Goal: Task Accomplishment & Management: Use online tool/utility

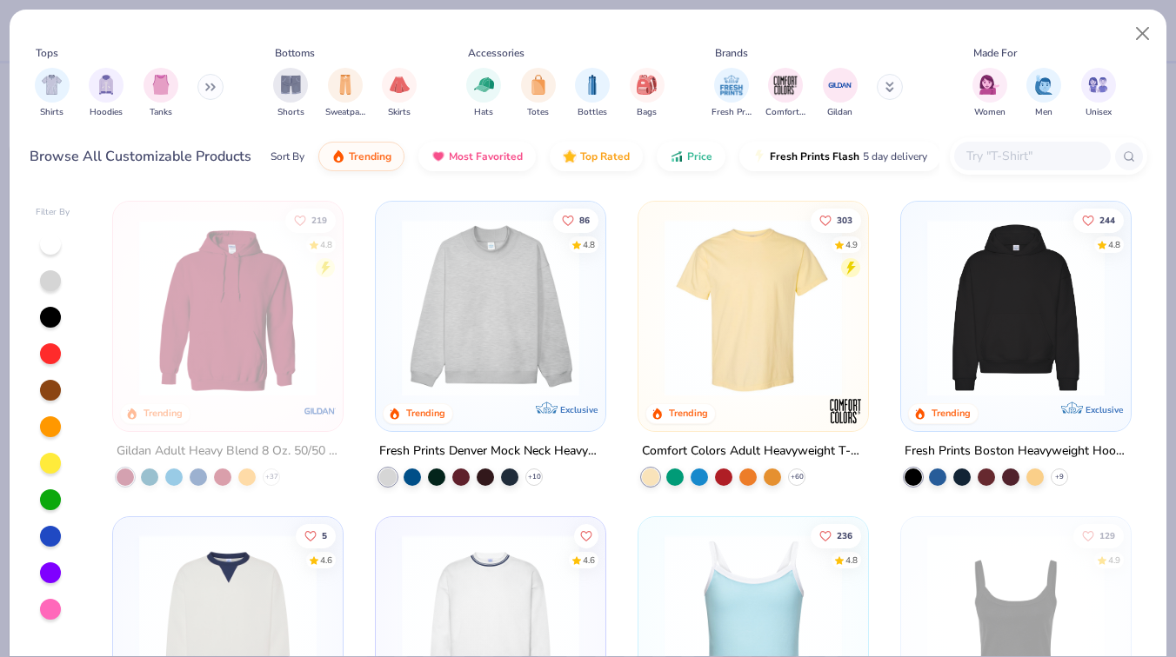
scroll to position [573, 0]
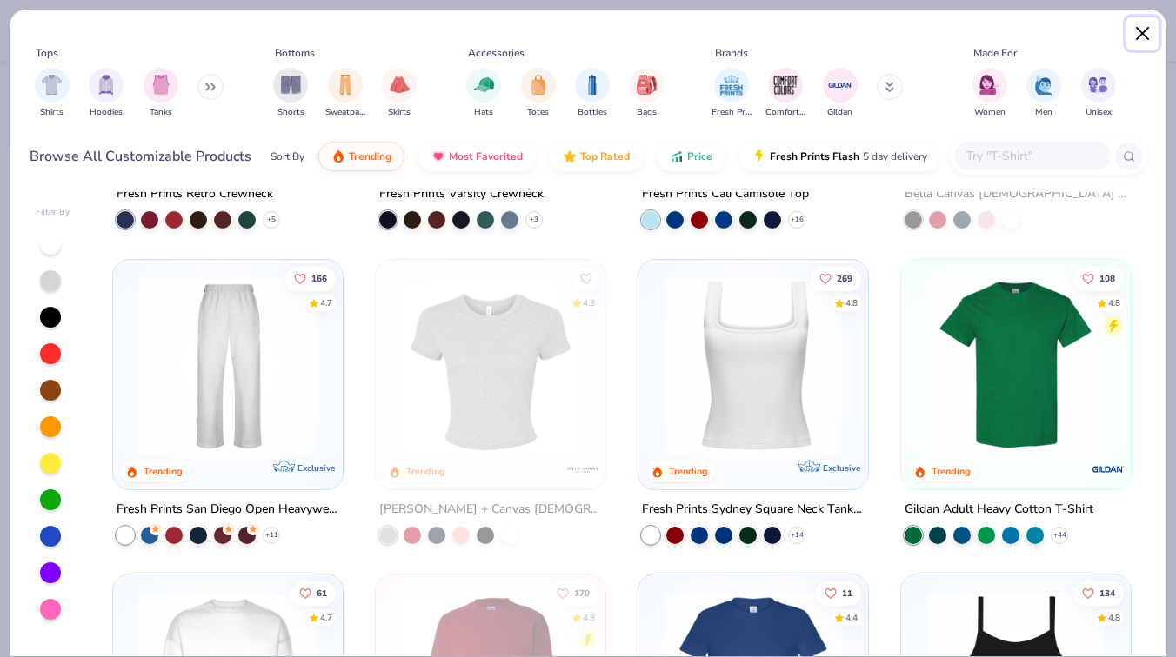
click at [1138, 28] on button "Close" at bounding box center [1142, 33] width 33 height 33
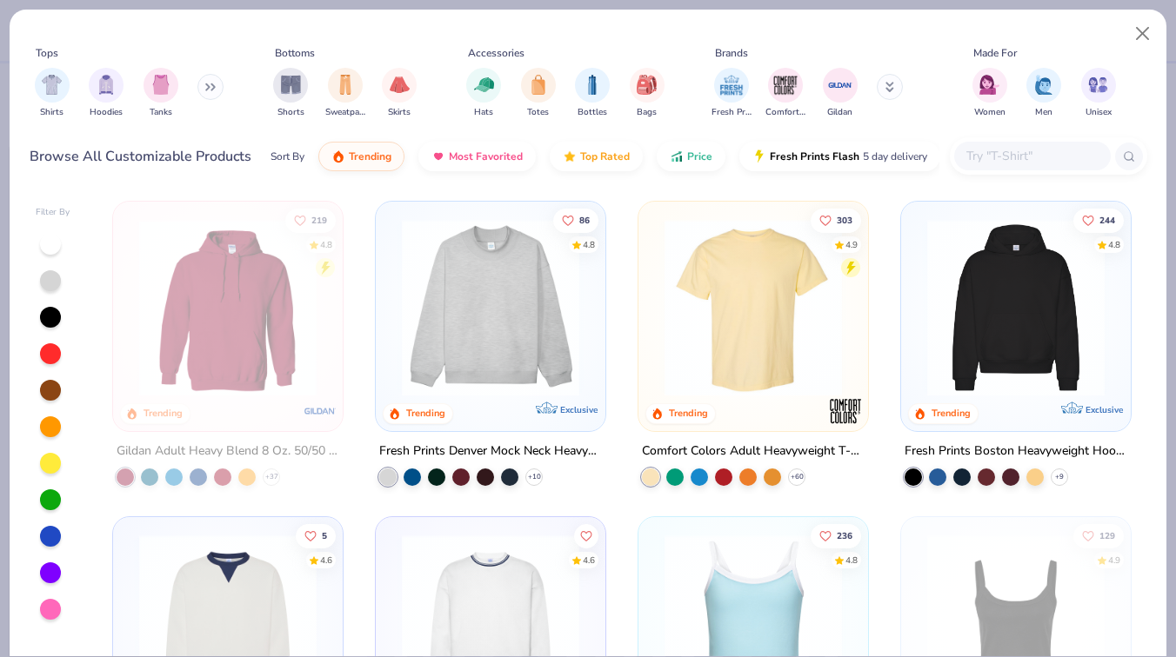
click at [1145, 50] on div "Tops Shirts Hoodies Tanks Bottoms Shorts Sweatpants Skirts Accessories Hats Tot…" at bounding box center [588, 85] width 1117 height 80
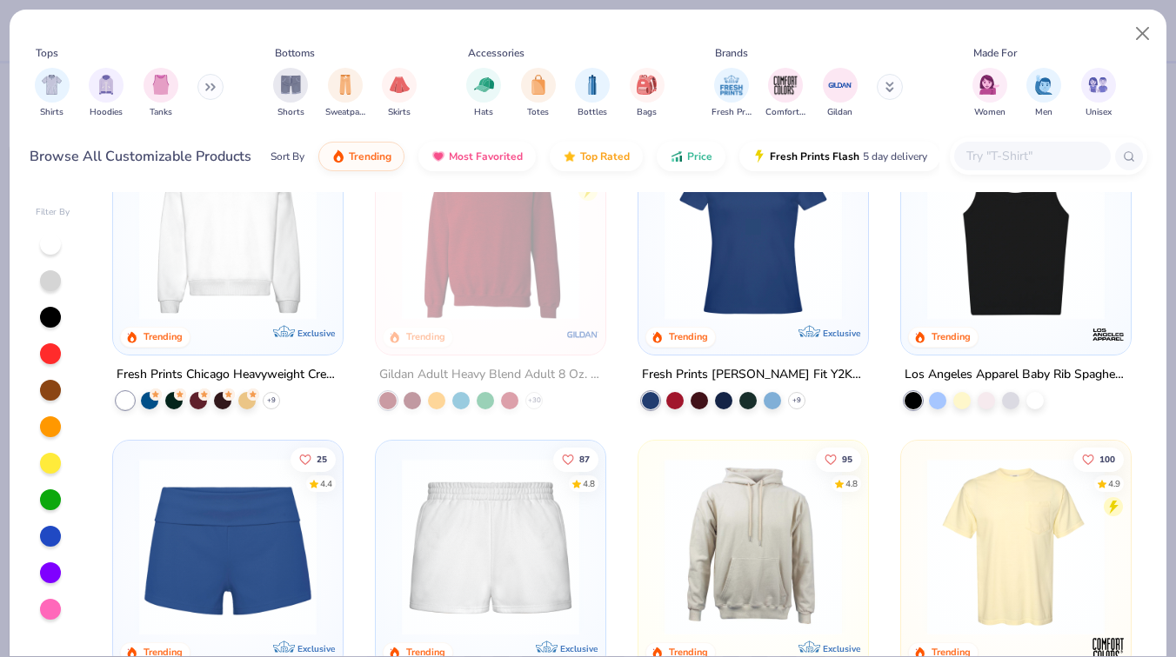
scroll to position [1030, 0]
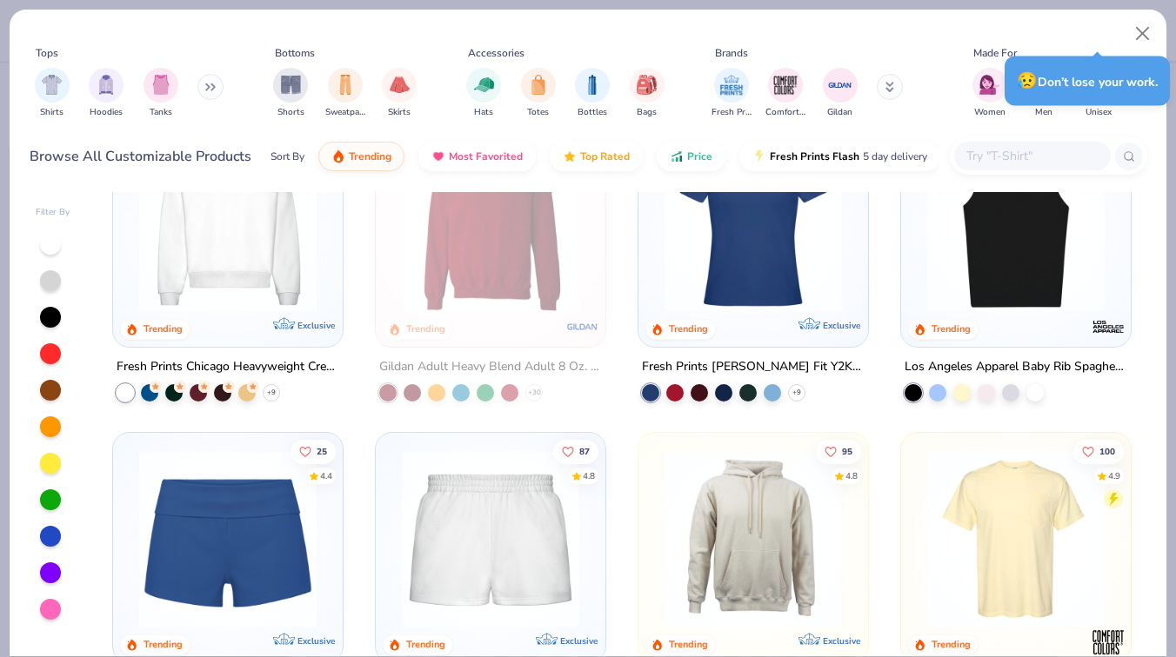
type textarea "x"
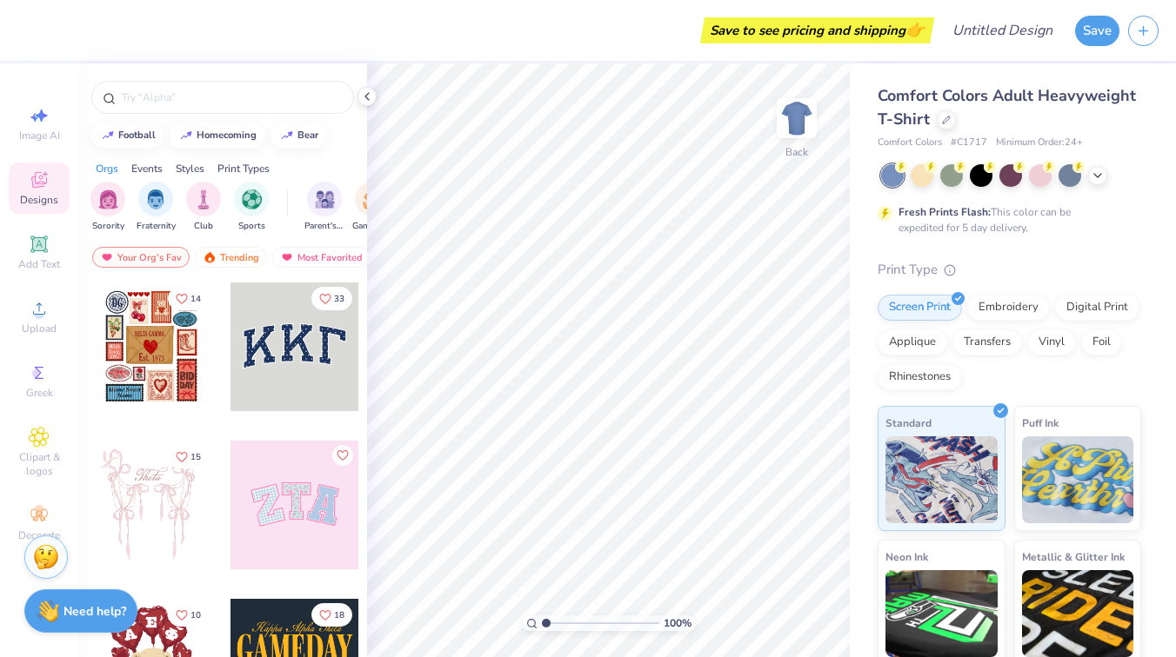
click at [49, 193] on span "Designs" at bounding box center [39, 200] width 38 height 14
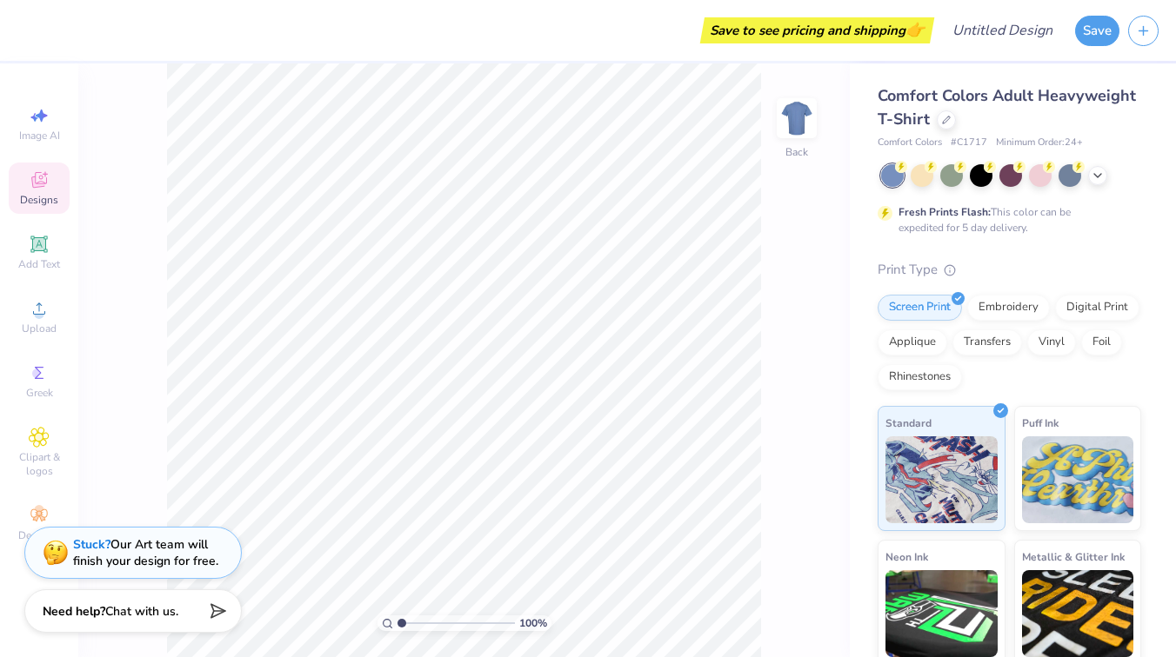
click at [49, 193] on span "Designs" at bounding box center [39, 200] width 38 height 14
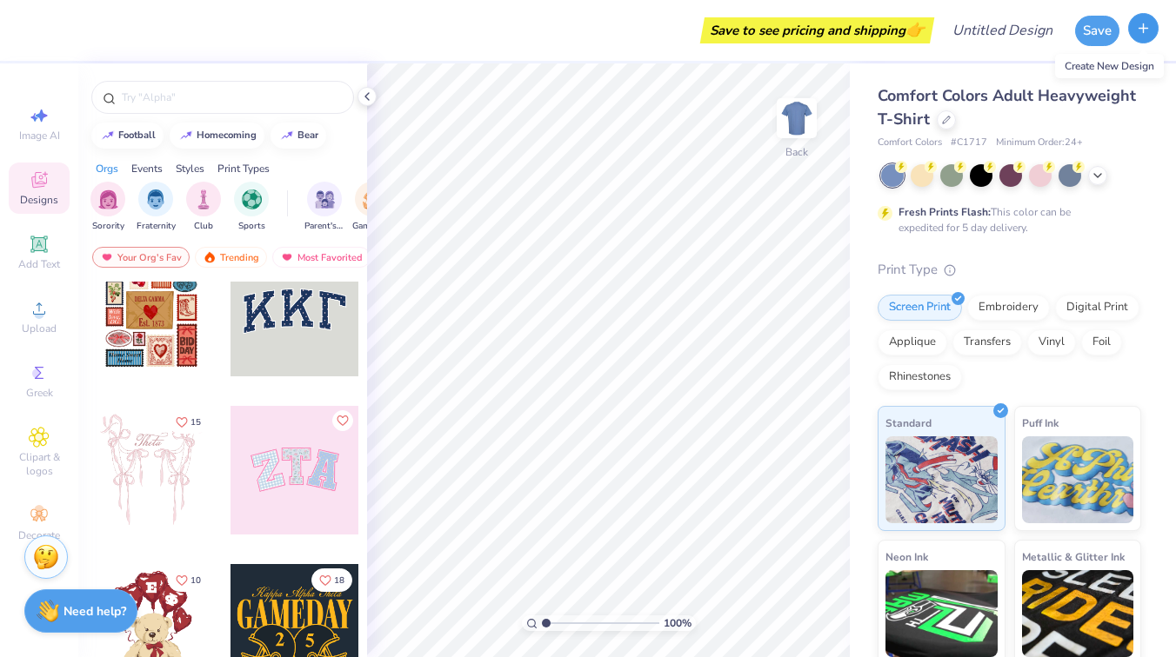
click at [1141, 27] on icon "button" at bounding box center [1143, 28] width 15 height 15
click at [1147, 29] on icon "button" at bounding box center [1143, 28] width 15 height 15
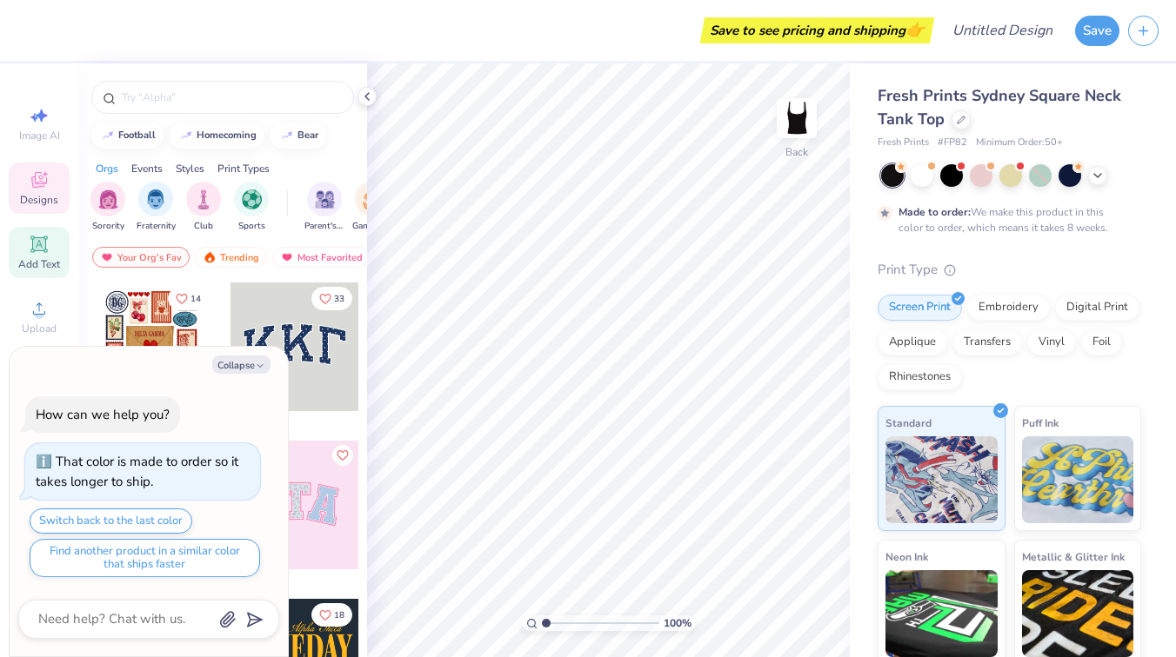
click at [50, 250] on div "Add Text" at bounding box center [39, 252] width 61 height 51
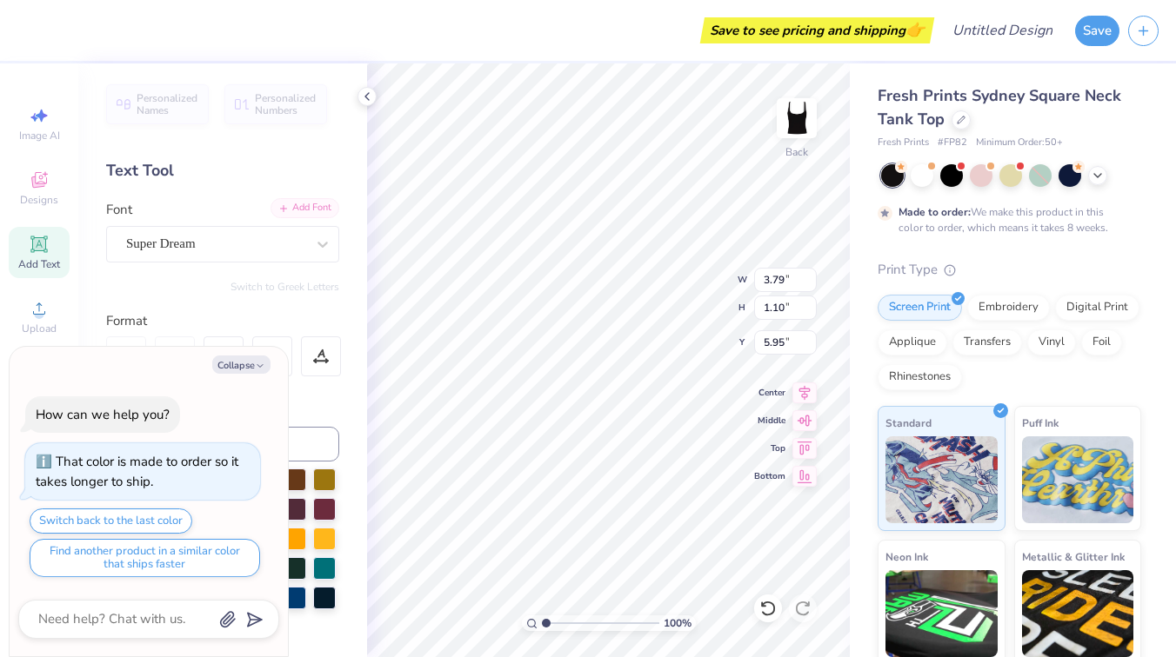
click at [300, 210] on div "Add Font" at bounding box center [304, 208] width 69 height 20
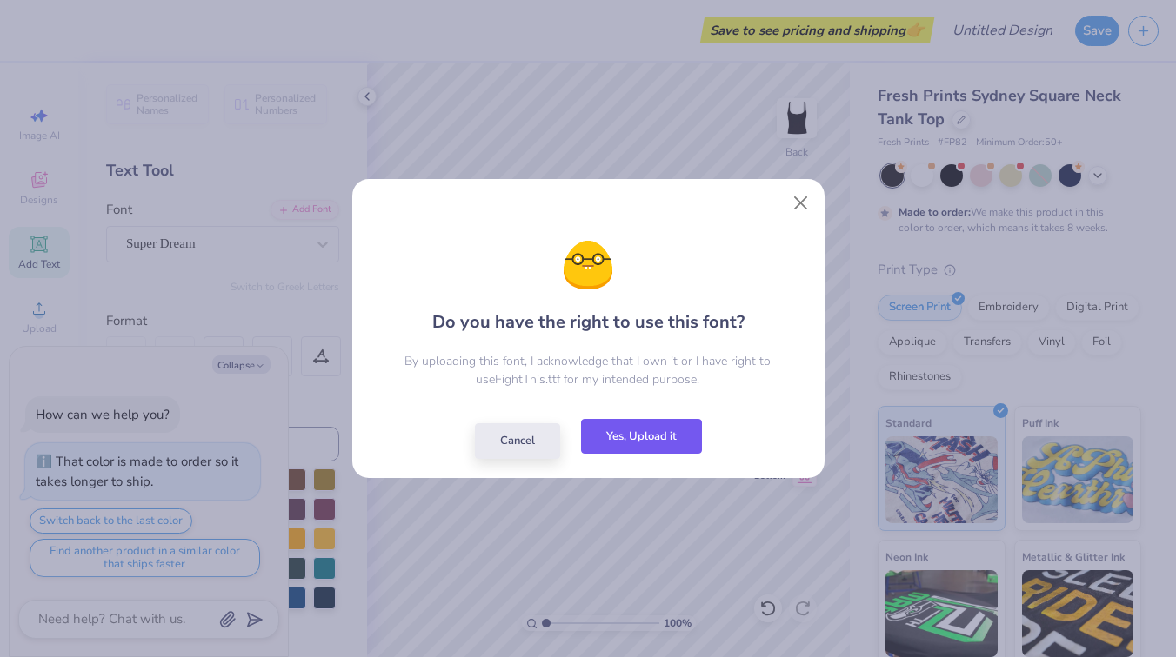
click at [617, 442] on button "Yes, Upload it" at bounding box center [641, 437] width 121 height 36
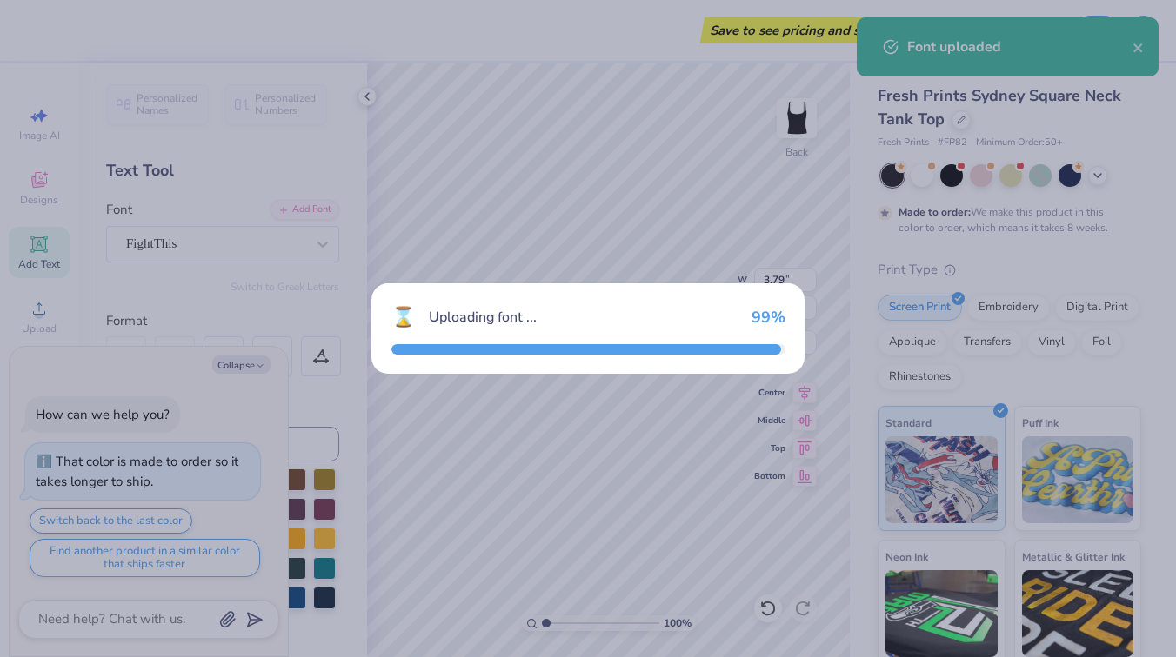
type textarea "x"
type input "2.30"
type input "1.12"
type input "5.94"
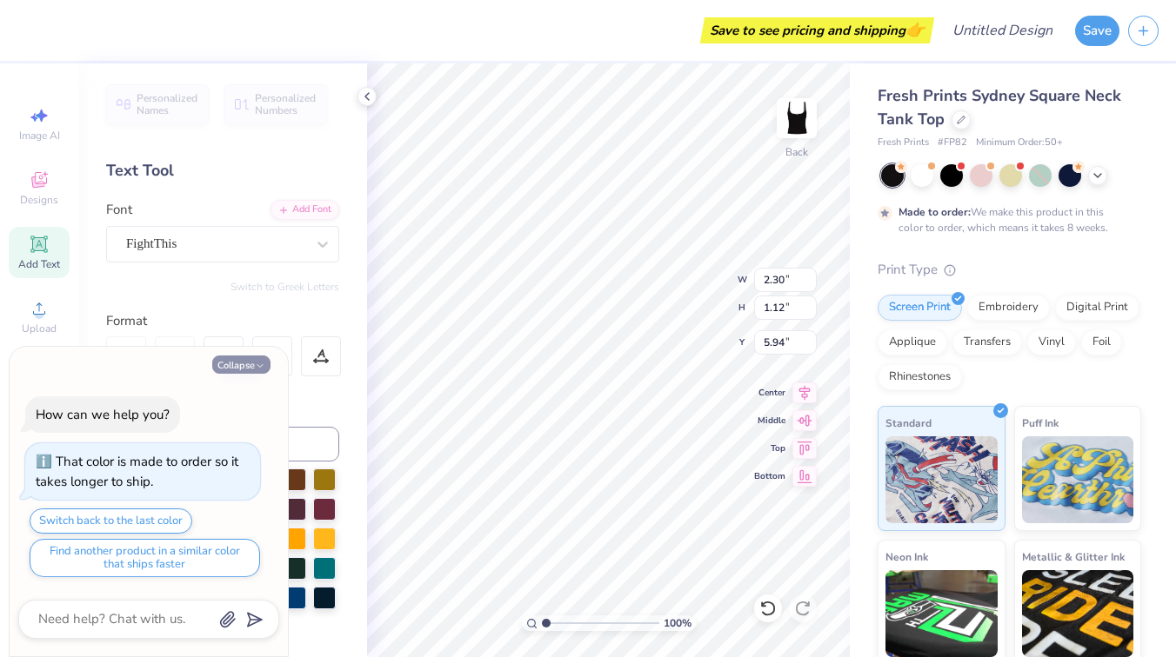
click at [252, 370] on button "Collapse" at bounding box center [241, 365] width 58 height 18
type textarea "x"
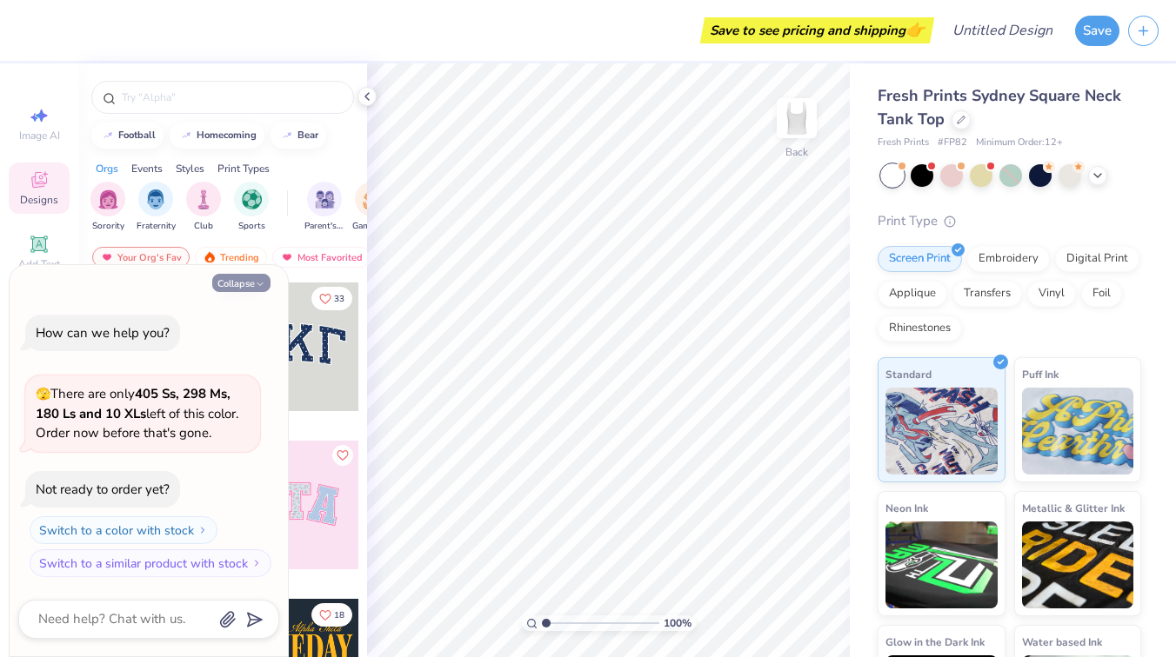
click at [238, 283] on button "Collapse" at bounding box center [241, 283] width 58 height 18
type textarea "x"
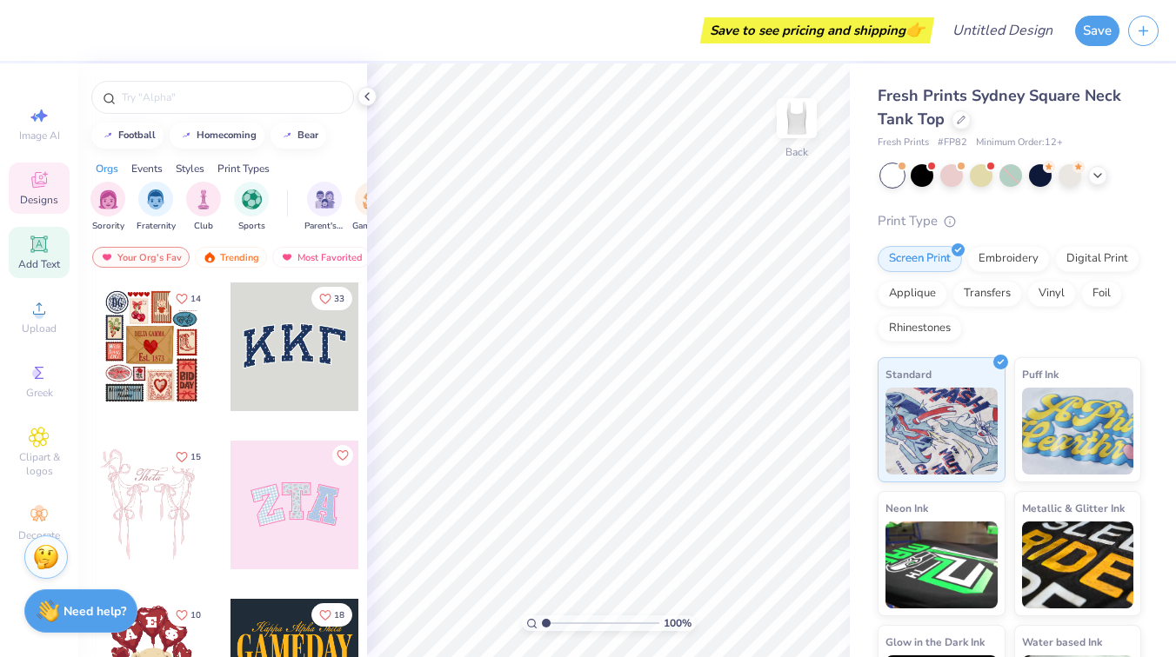
click at [34, 249] on icon at bounding box center [38, 243] width 13 height 13
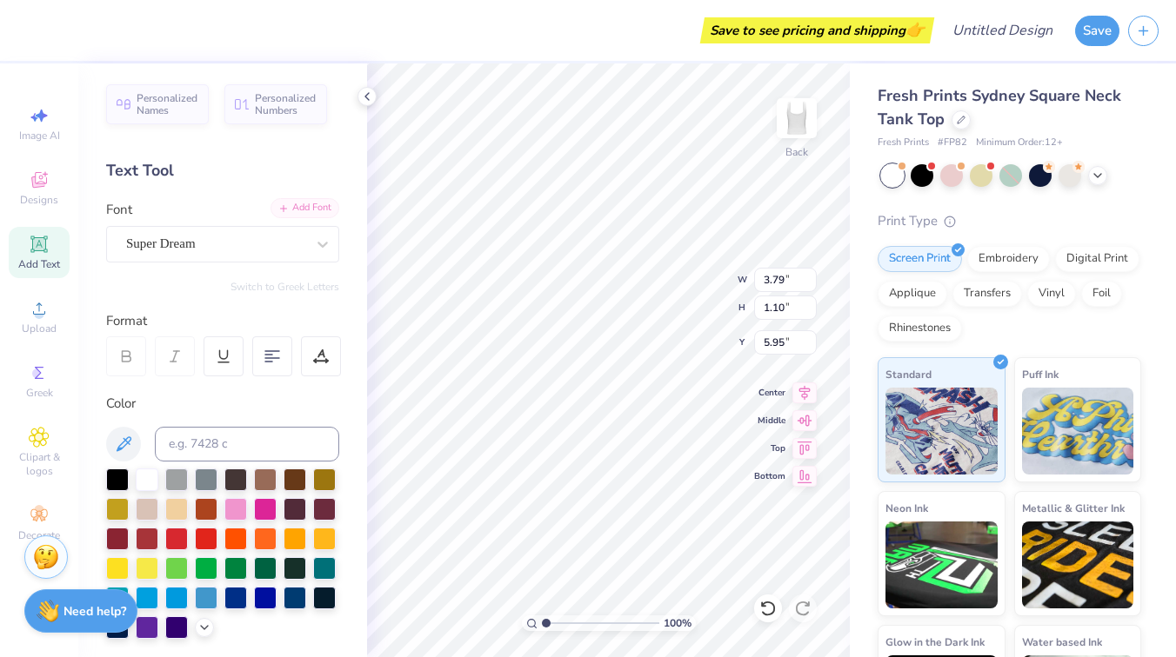
click at [315, 214] on div "Add Font" at bounding box center [304, 208] width 69 height 20
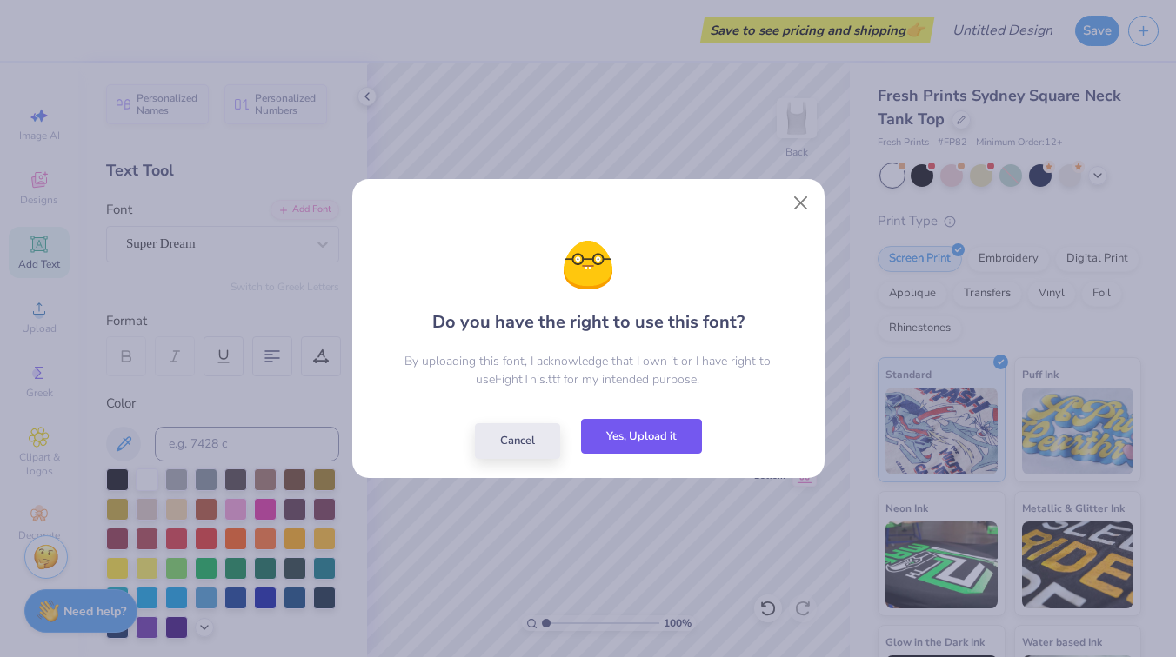
click at [640, 447] on button "Yes, Upload it" at bounding box center [641, 437] width 121 height 36
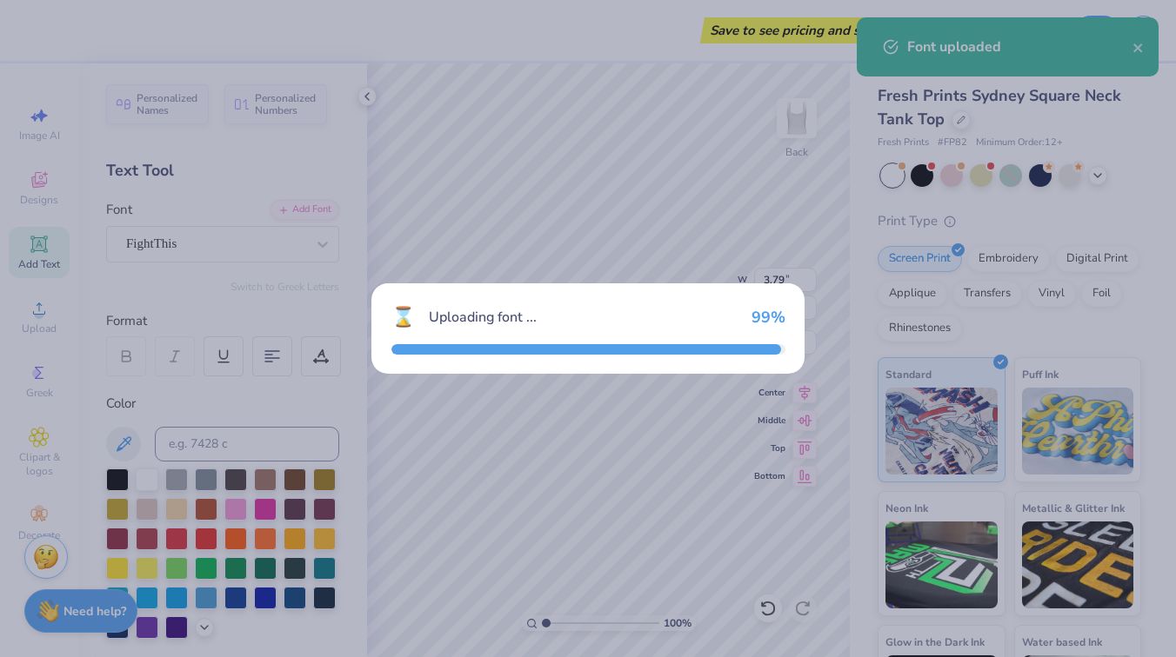
type input "2.30"
type input "1.12"
type input "5.94"
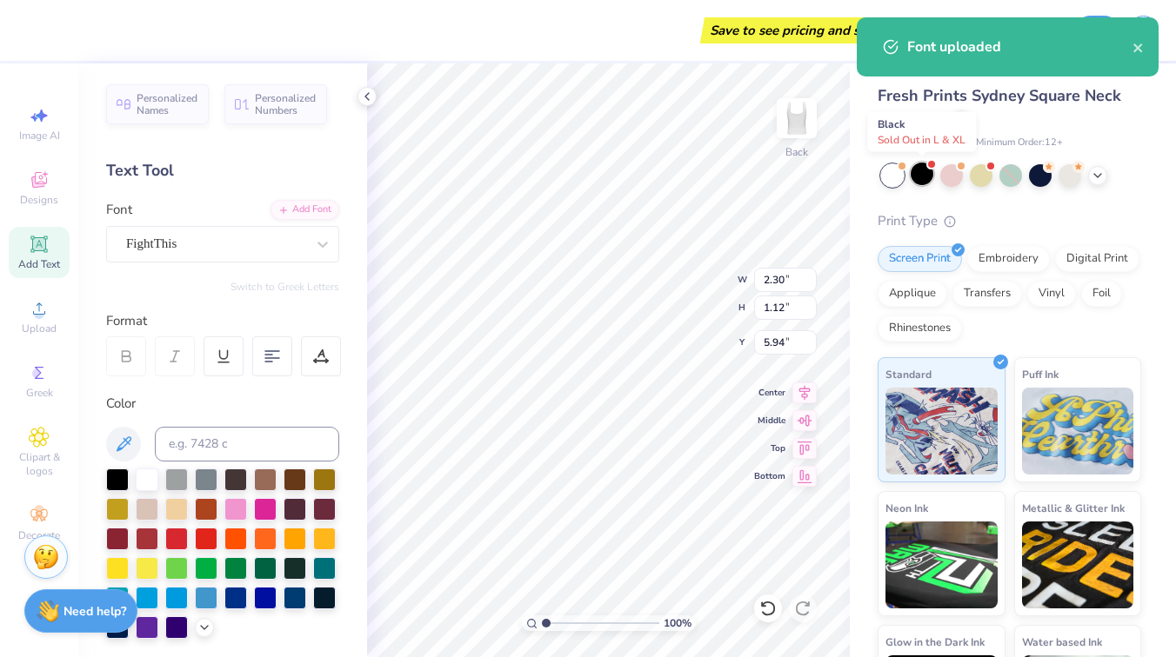
click at [917, 177] on div at bounding box center [921, 174] width 23 height 23
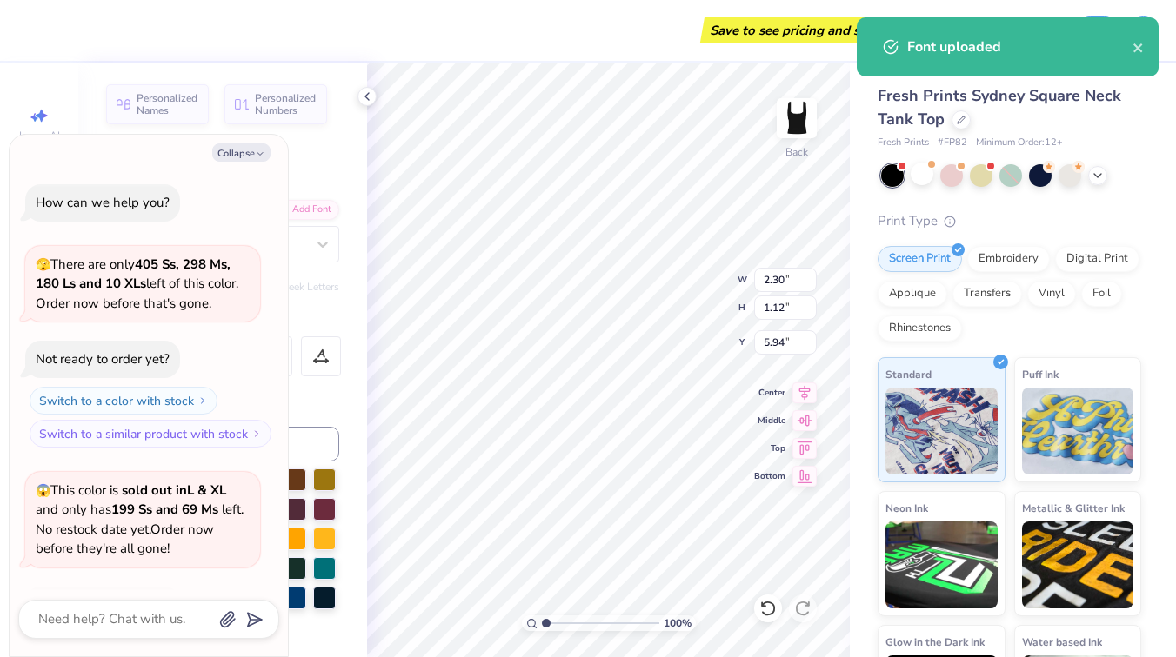
scroll to position [116, 0]
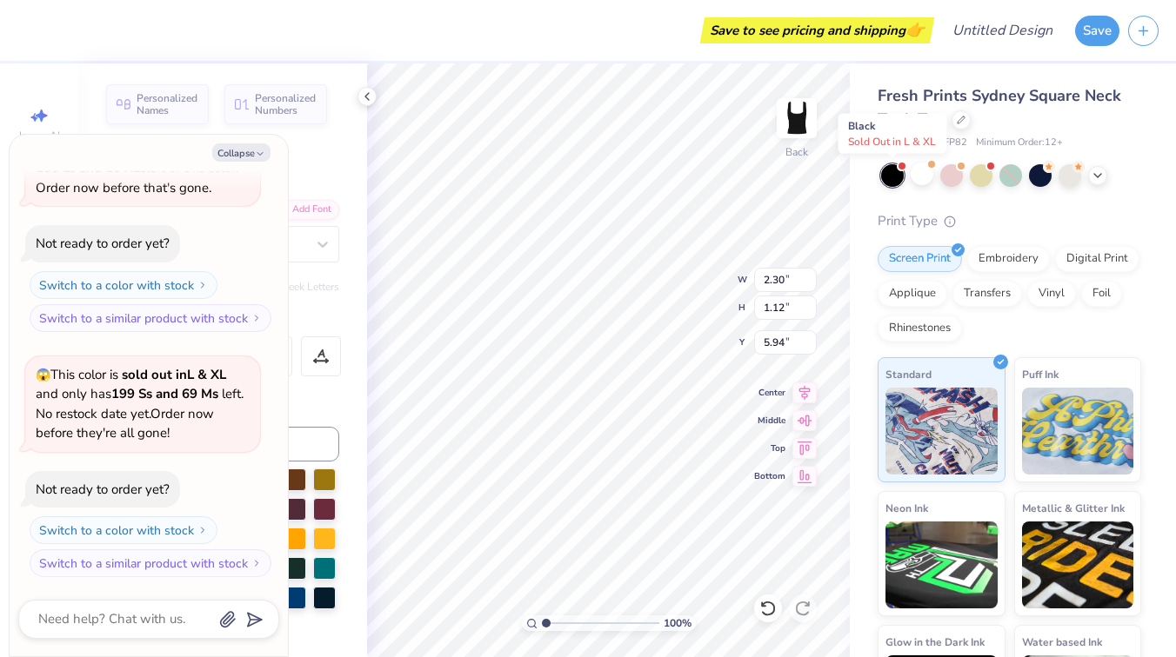
click at [892, 177] on div at bounding box center [892, 175] width 23 height 23
click at [918, 177] on div at bounding box center [921, 174] width 23 height 23
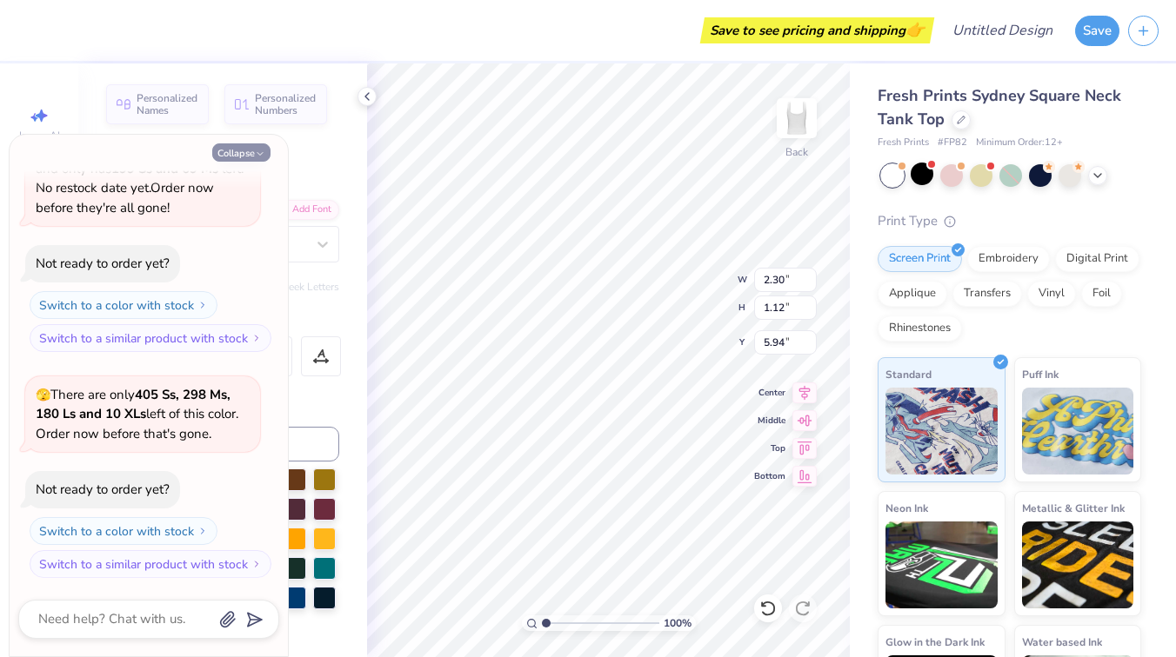
click at [257, 157] on icon "button" at bounding box center [260, 154] width 10 height 10
type textarea "x"
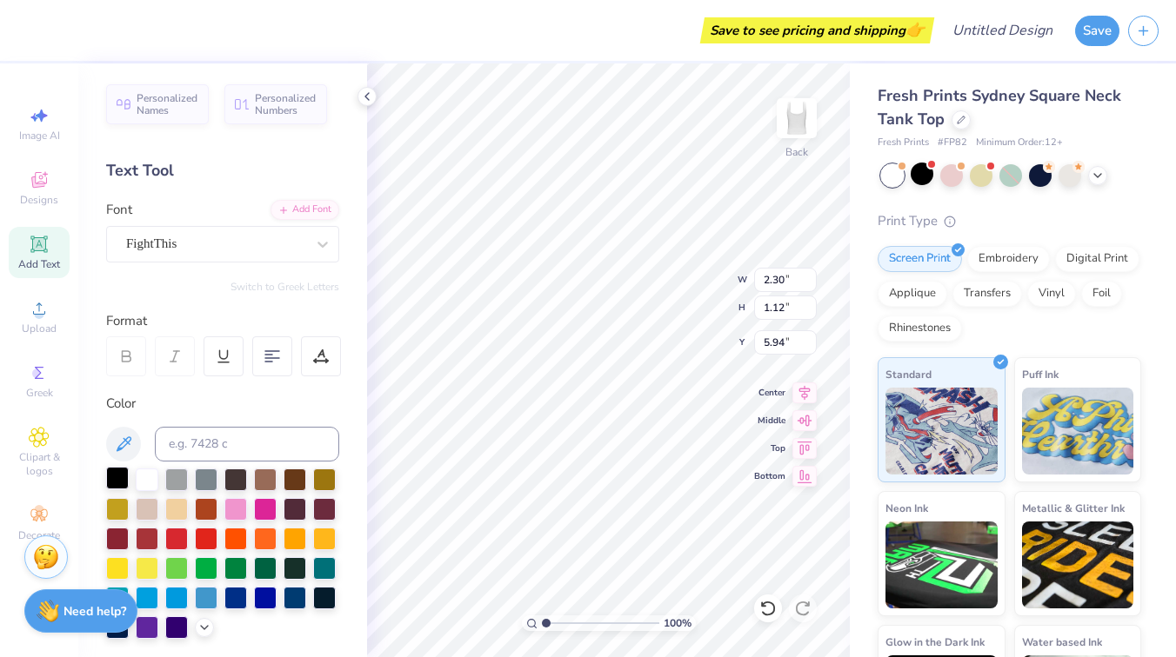
click at [115, 476] on div at bounding box center [117, 478] width 23 height 23
type textarea "Freddi's"
type input "0.71"
click at [42, 256] on div "Add Text" at bounding box center [39, 252] width 61 height 51
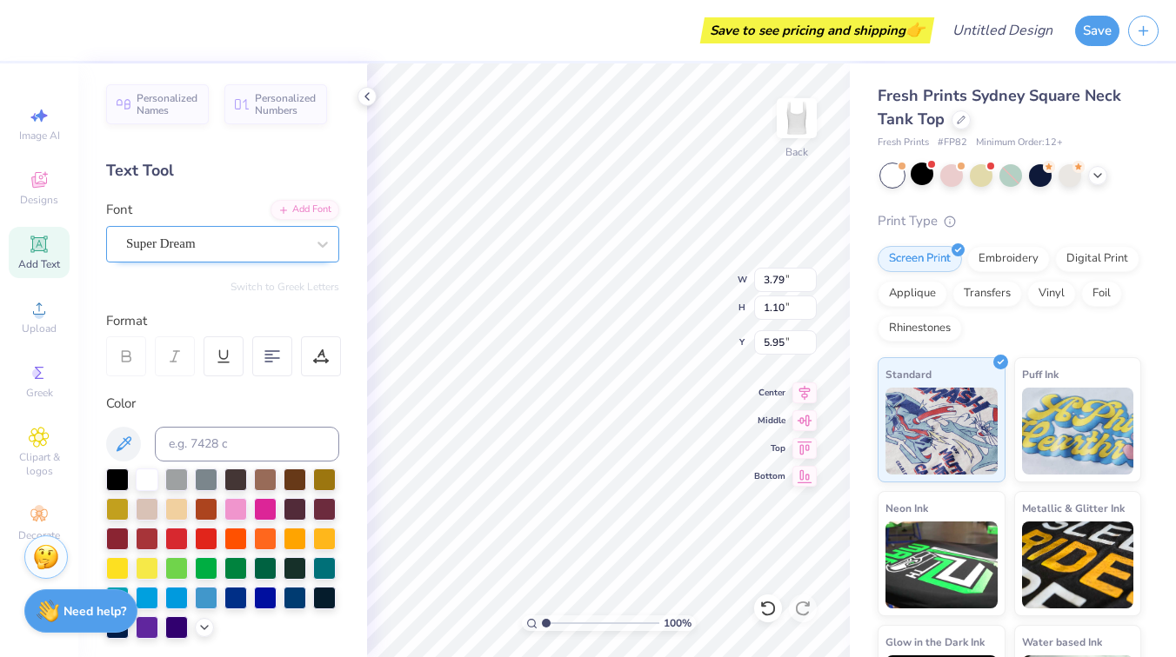
click at [197, 247] on div "Super Dream" at bounding box center [215, 243] width 183 height 27
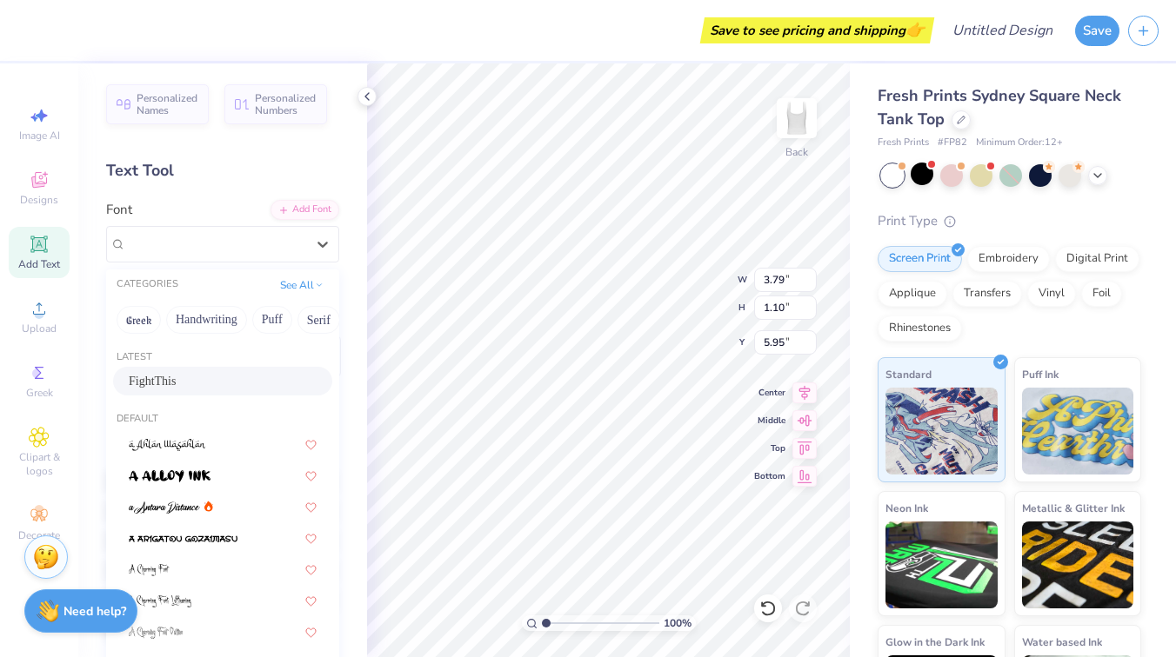
click at [155, 389] on span "FightThis" at bounding box center [152, 381] width 47 height 18
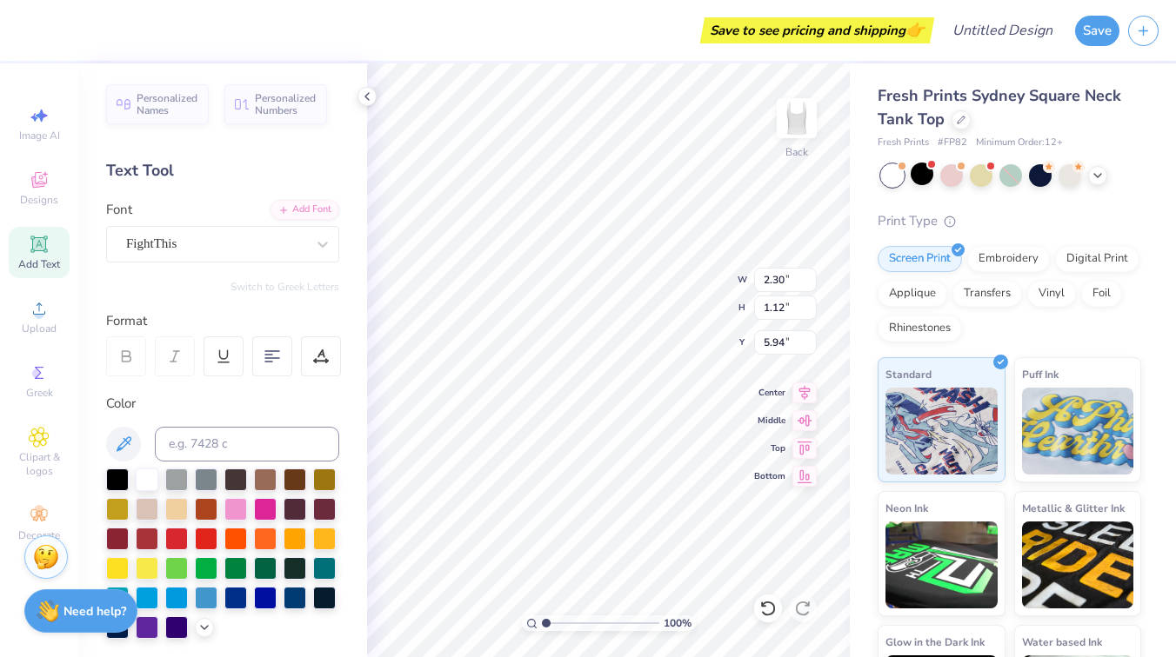
type input "2.30"
type input "1.12"
type input "5.94"
click at [122, 477] on div at bounding box center [117, 478] width 23 height 23
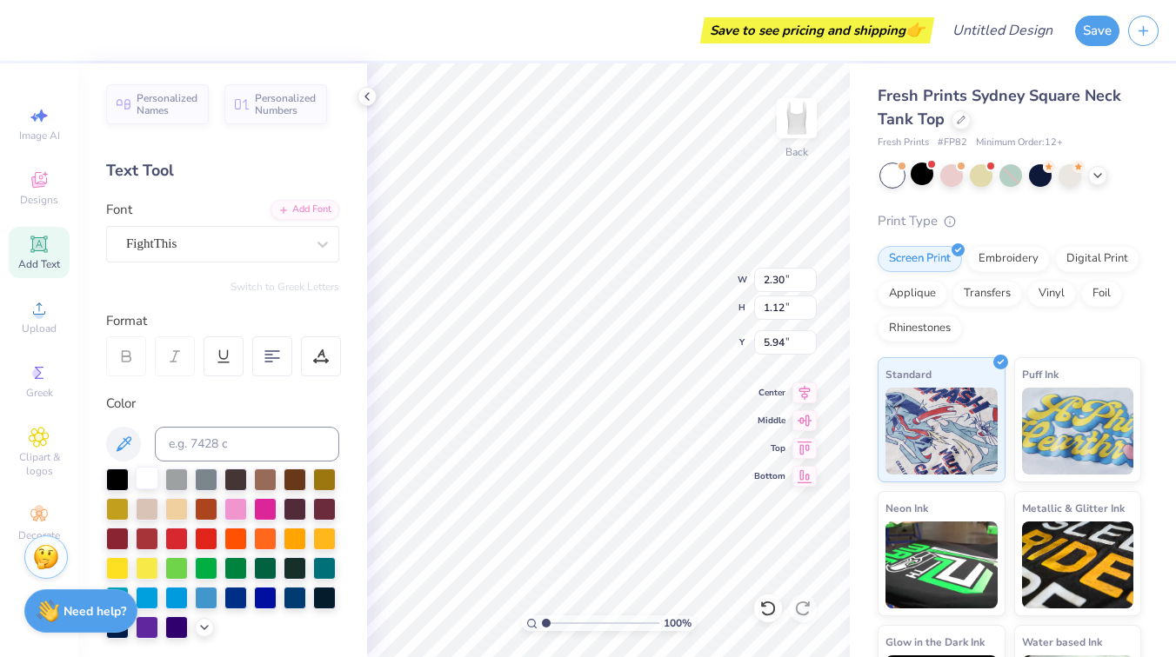
type textarea "fight club"
type input "2.11"
click at [42, 310] on circle at bounding box center [39, 315] width 10 height 10
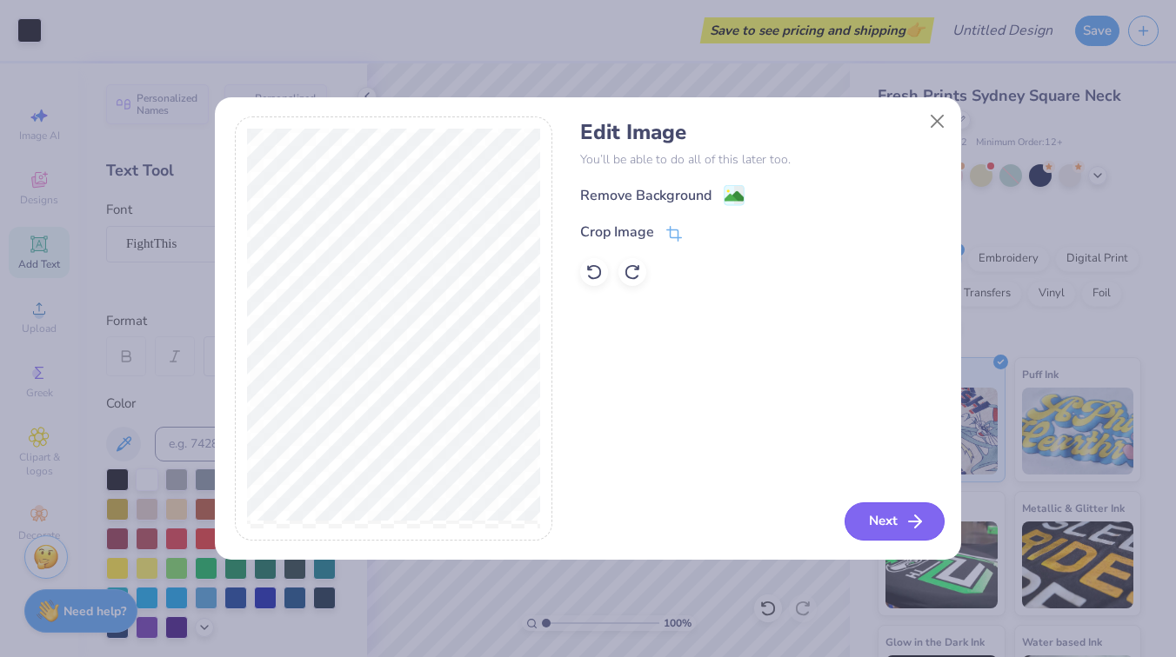
click at [876, 530] on button "Next" at bounding box center [894, 522] width 100 height 38
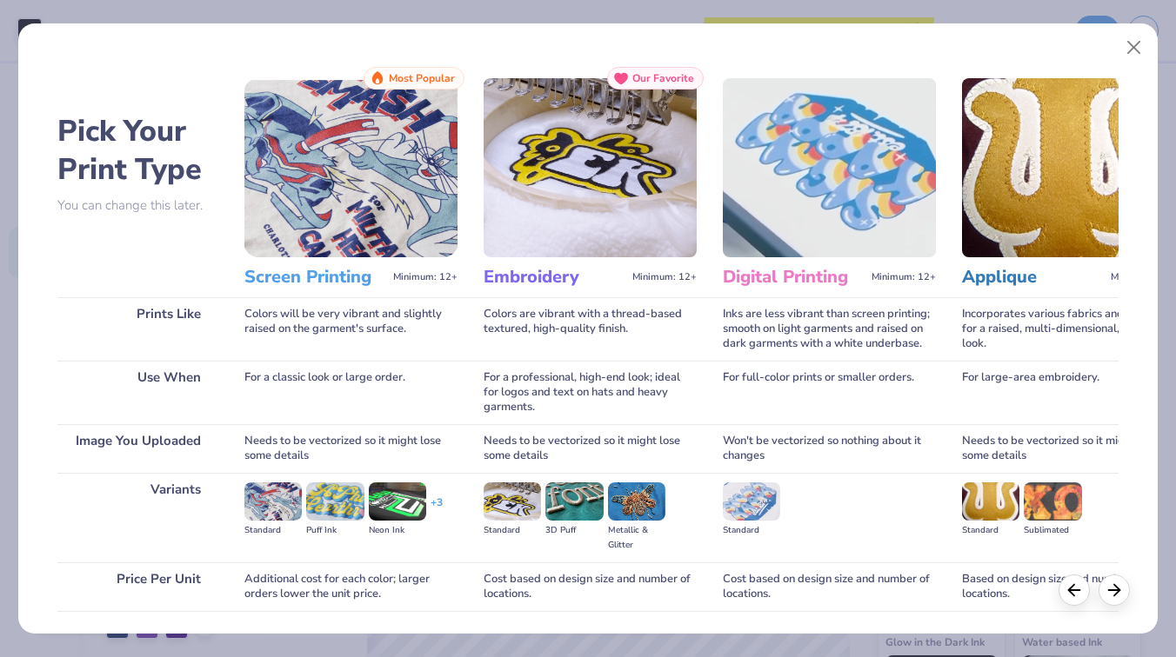
scroll to position [123, 0]
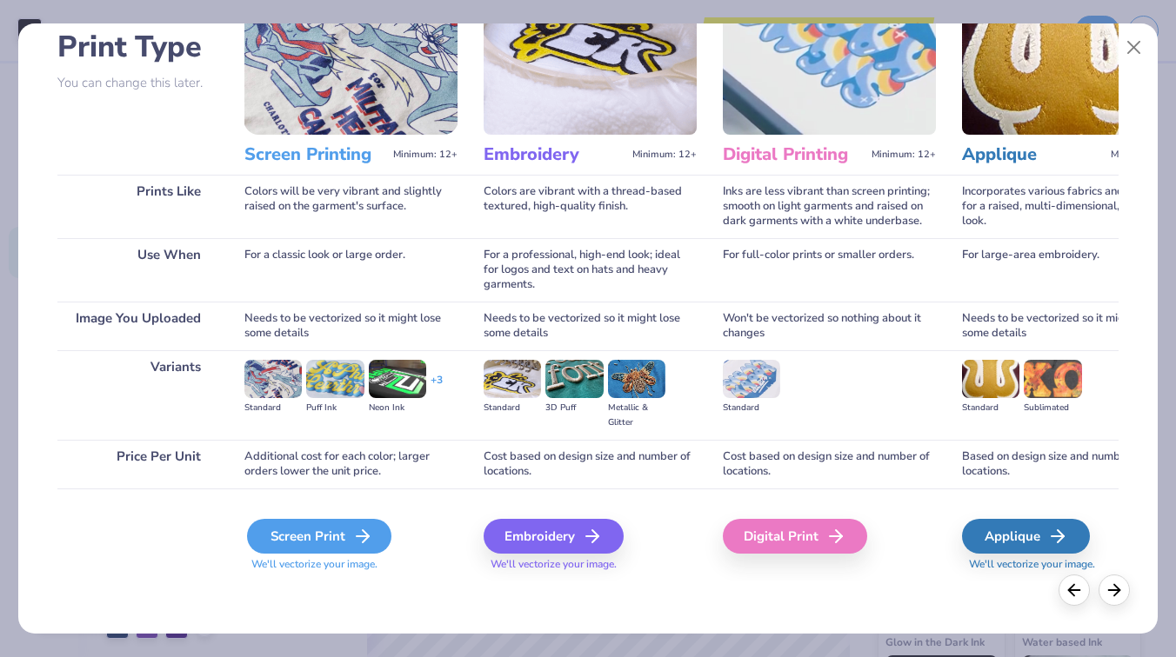
click at [290, 532] on div "Screen Print" at bounding box center [319, 536] width 144 height 35
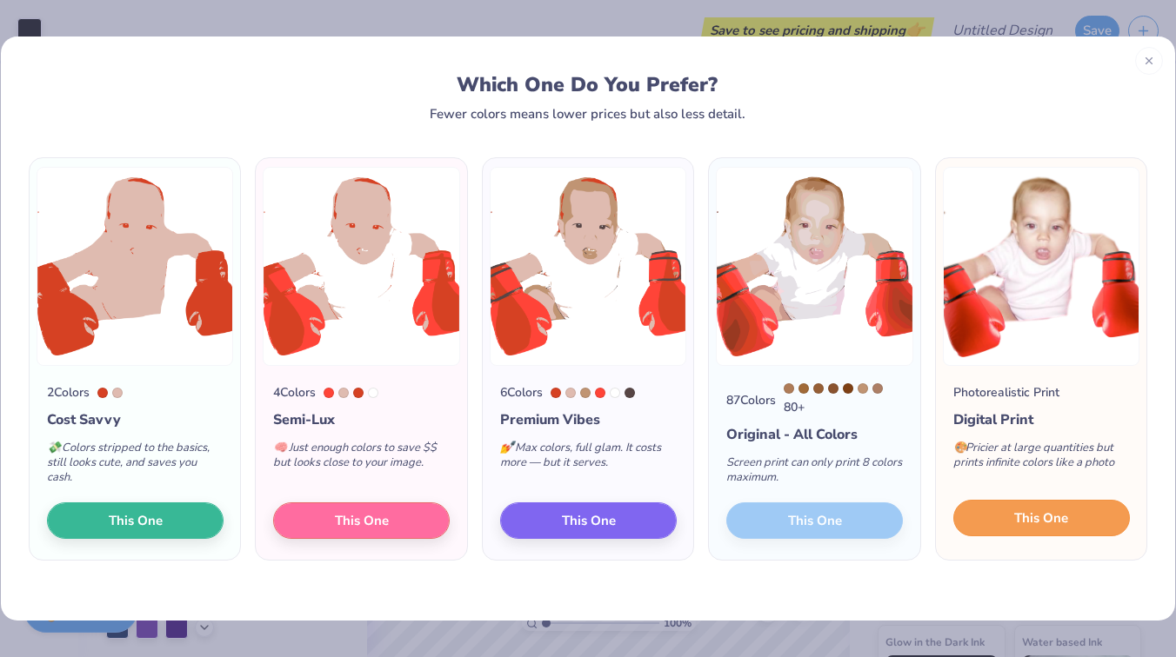
click at [1042, 526] on span "This One" at bounding box center [1041, 519] width 54 height 20
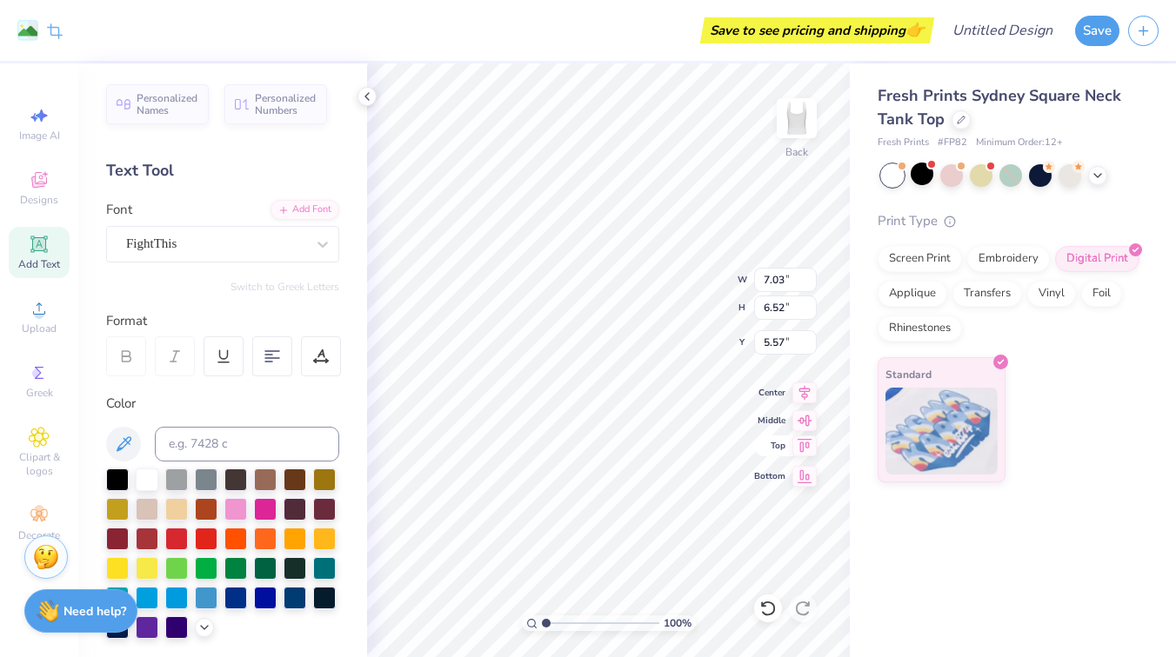
type input "5.32"
type input "5.27"
type input "1.16"
type input "3.66"
type input "6.40"
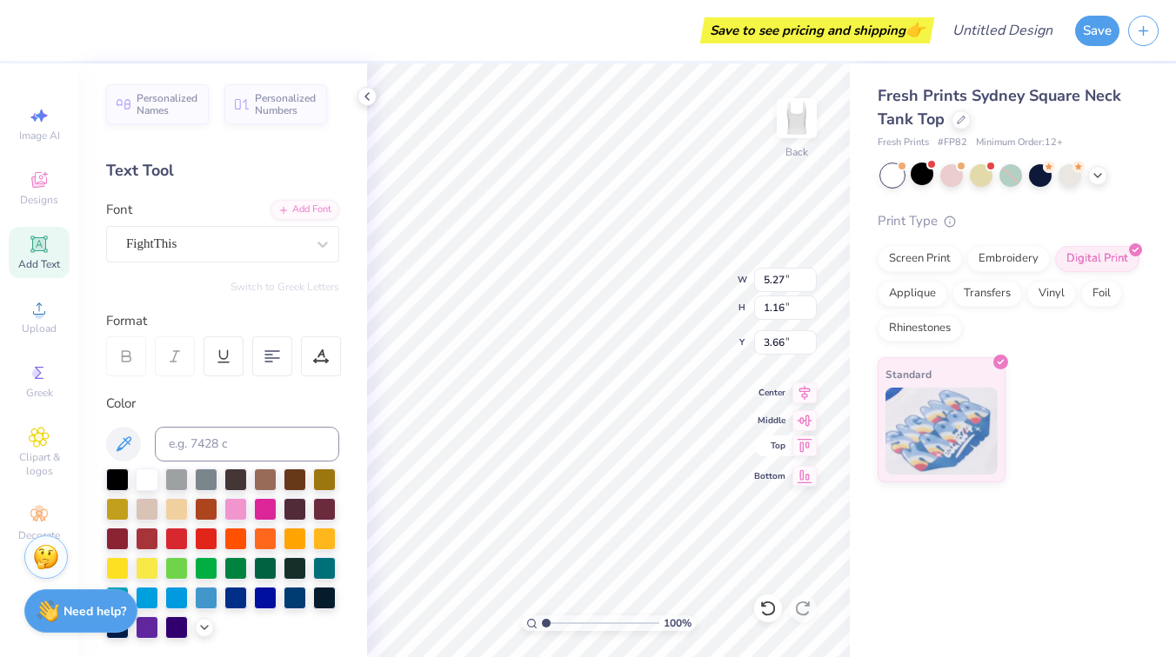
type input "1.41"
type input "3.91"
type input "4.24"
type input "1.16"
type input "2.75"
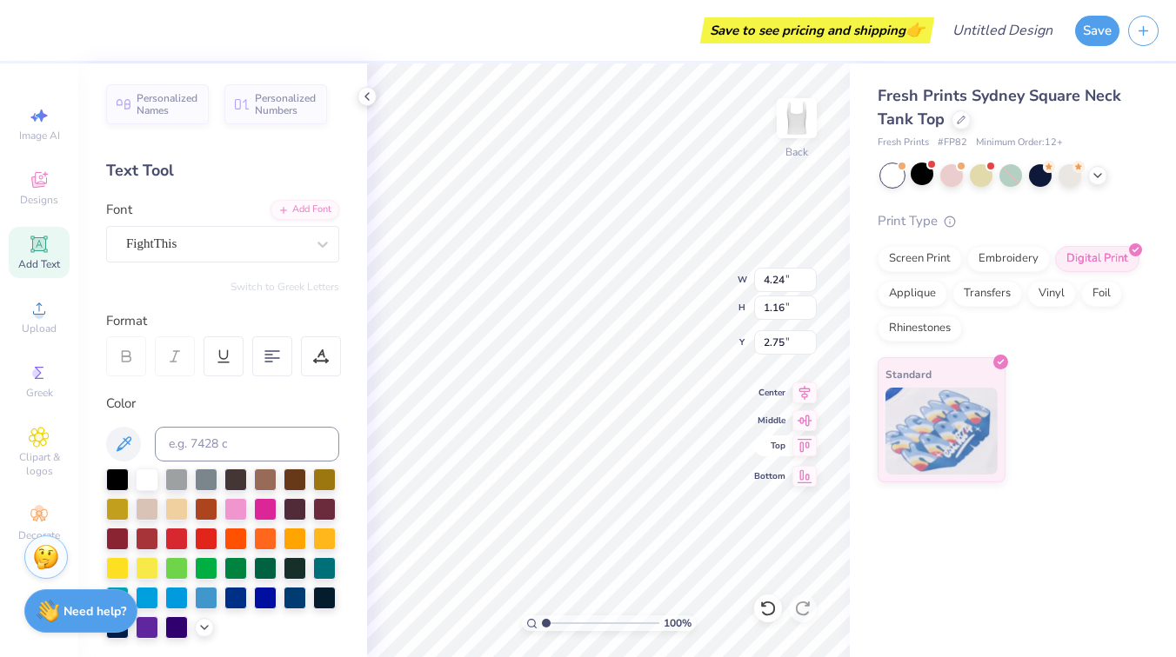
type input "5.13"
type input "1.41"
type input "2.50"
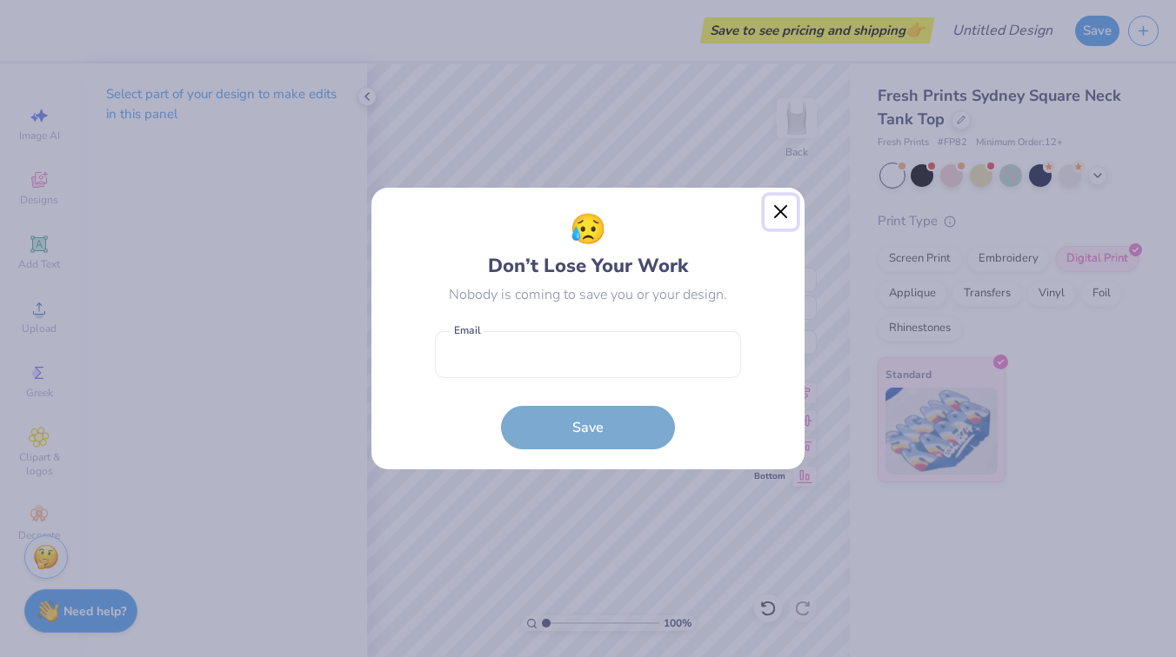
click at [778, 207] on button "Close" at bounding box center [780, 212] width 33 height 33
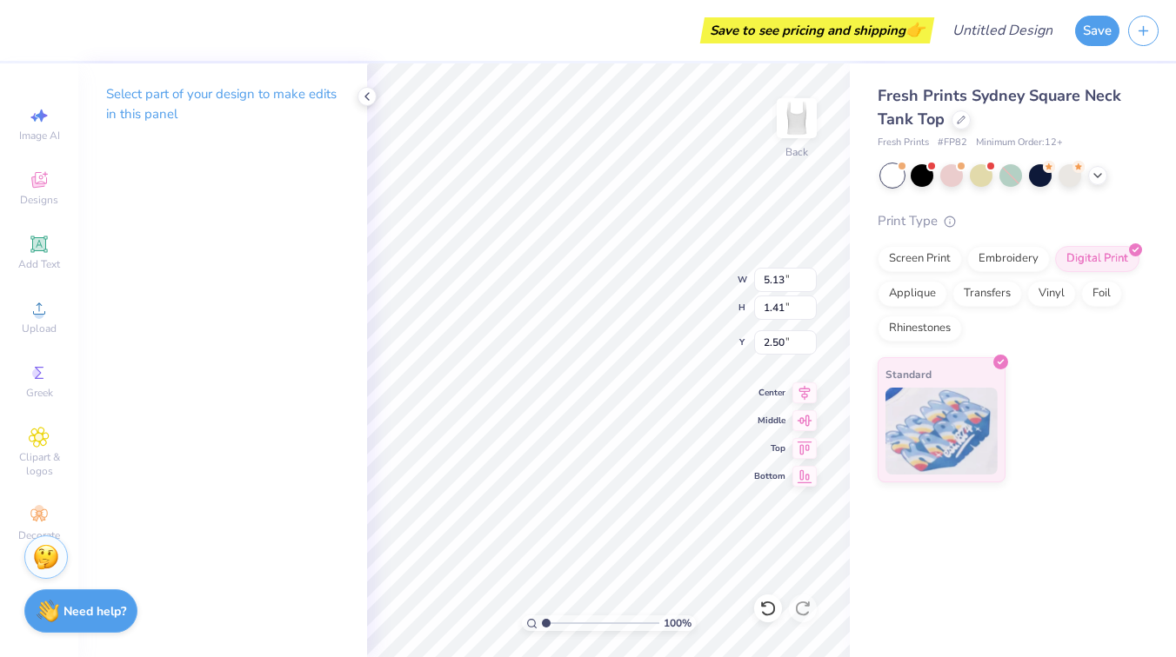
type input "0.91"
click at [918, 173] on div at bounding box center [921, 174] width 23 height 23
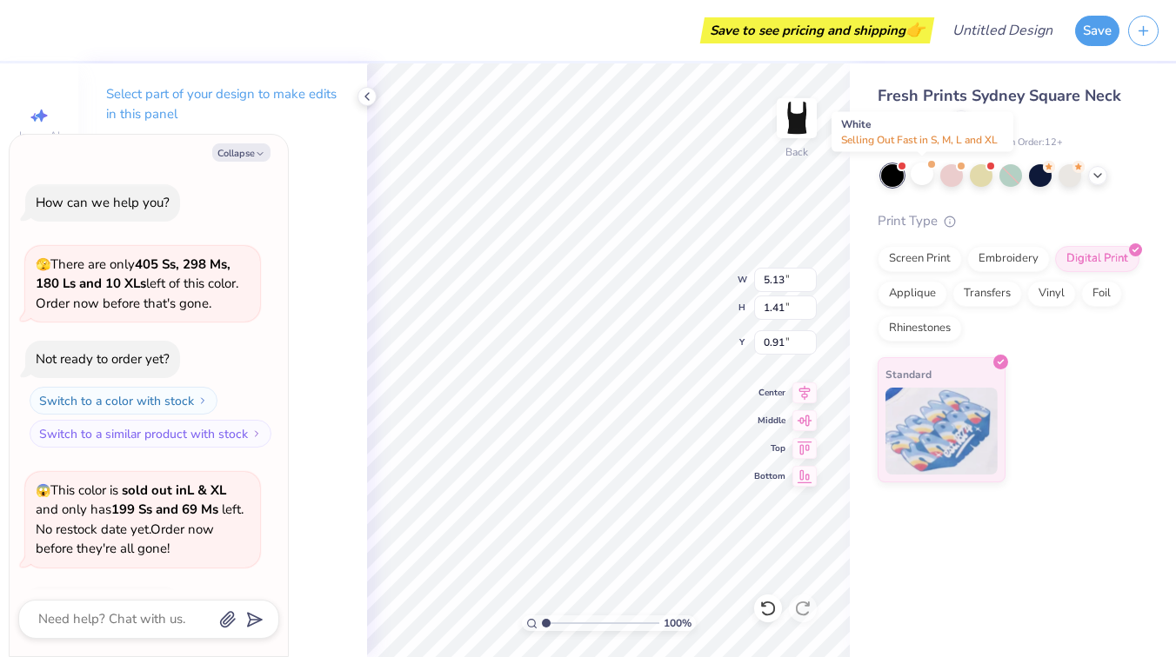
scroll to position [833, 0]
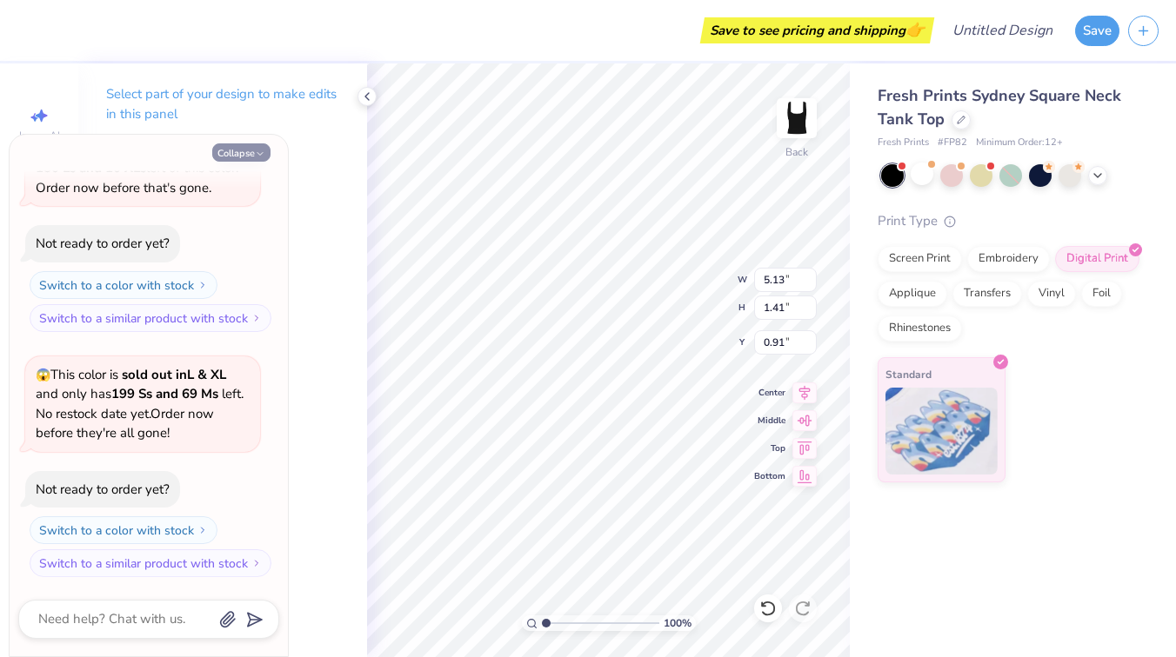
click at [242, 154] on button "Collapse" at bounding box center [241, 152] width 58 height 18
type textarea "x"
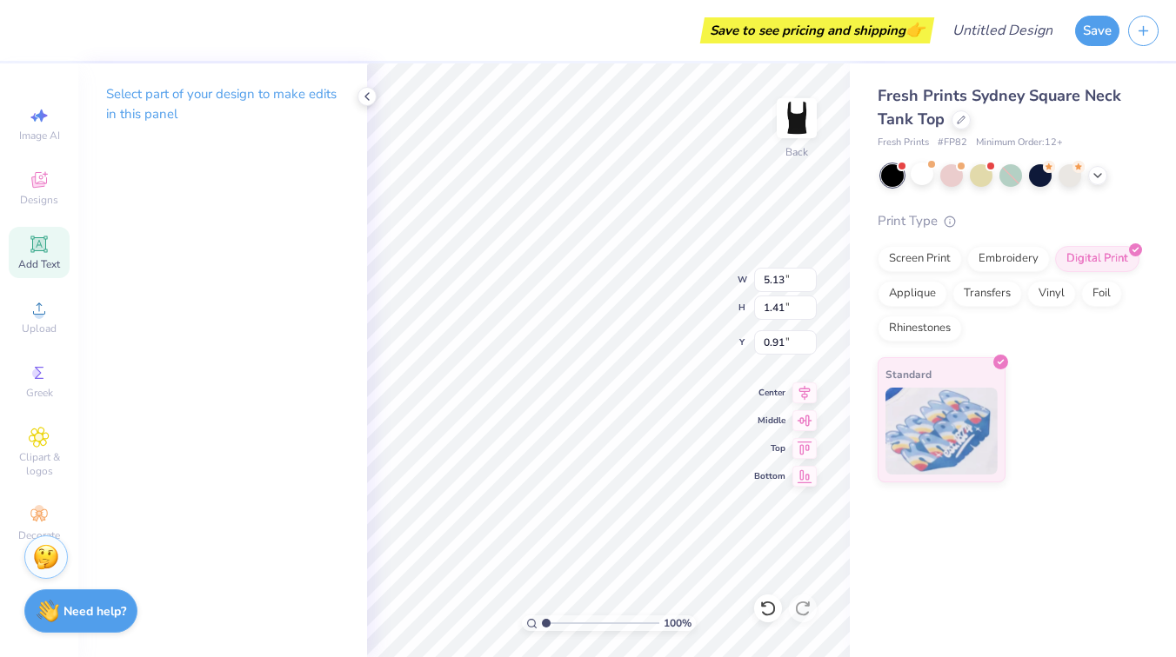
click at [39, 238] on icon at bounding box center [38, 243] width 13 height 13
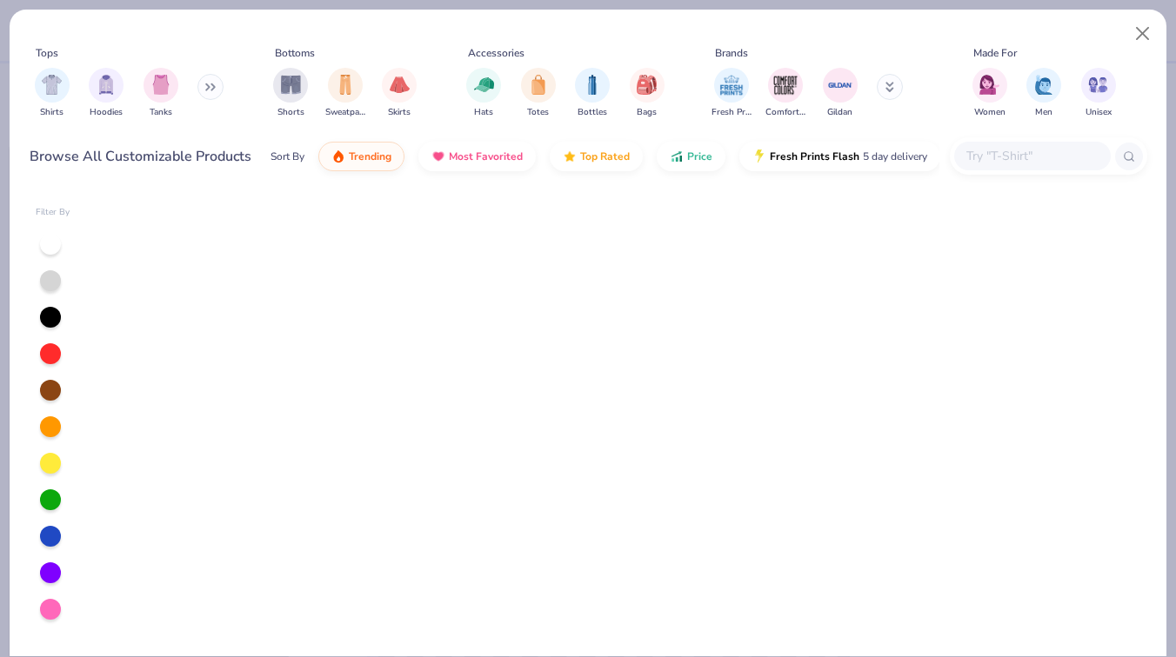
type textarea "x"
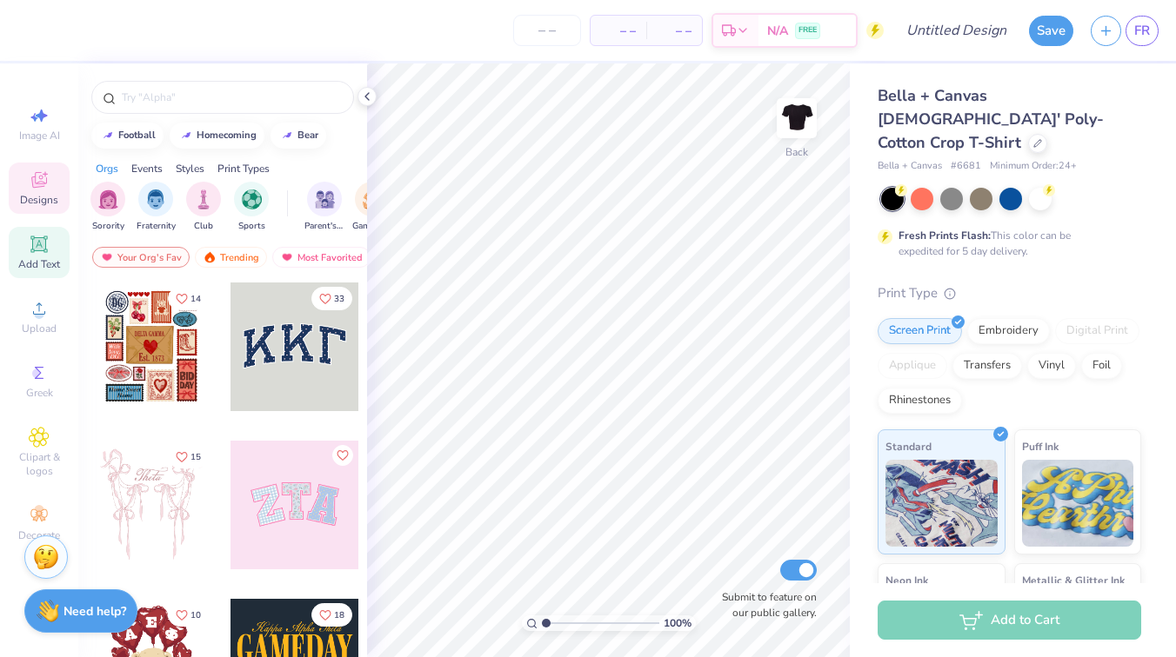
click at [31, 252] on icon at bounding box center [38, 244] width 17 height 17
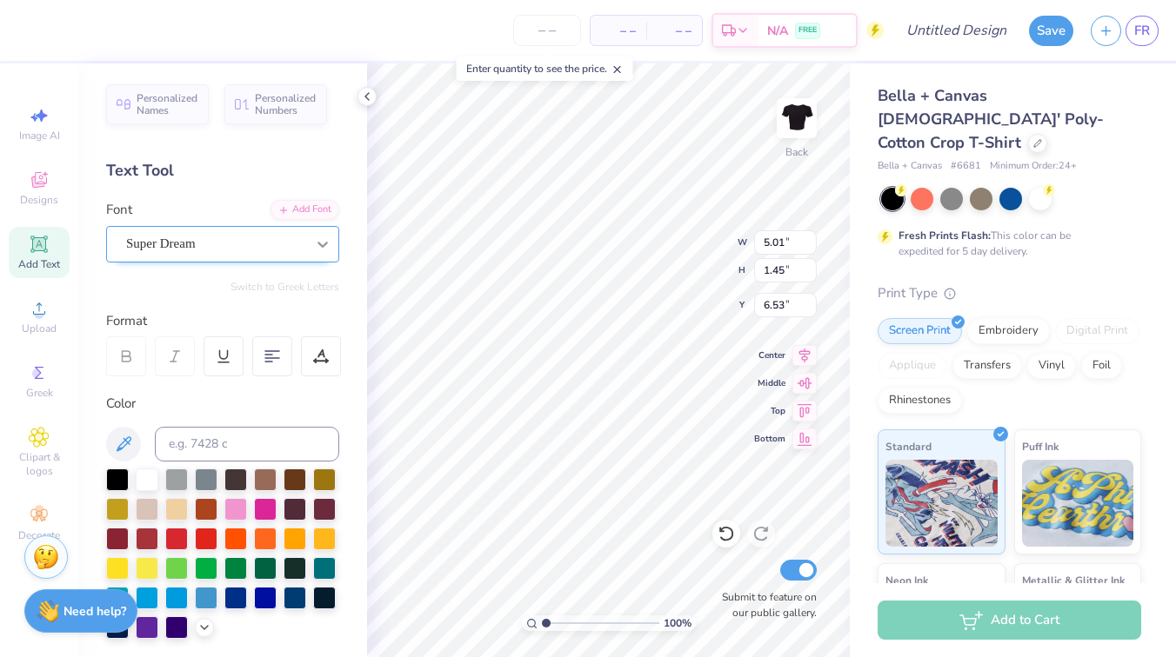
click at [320, 238] on icon at bounding box center [322, 244] width 17 height 17
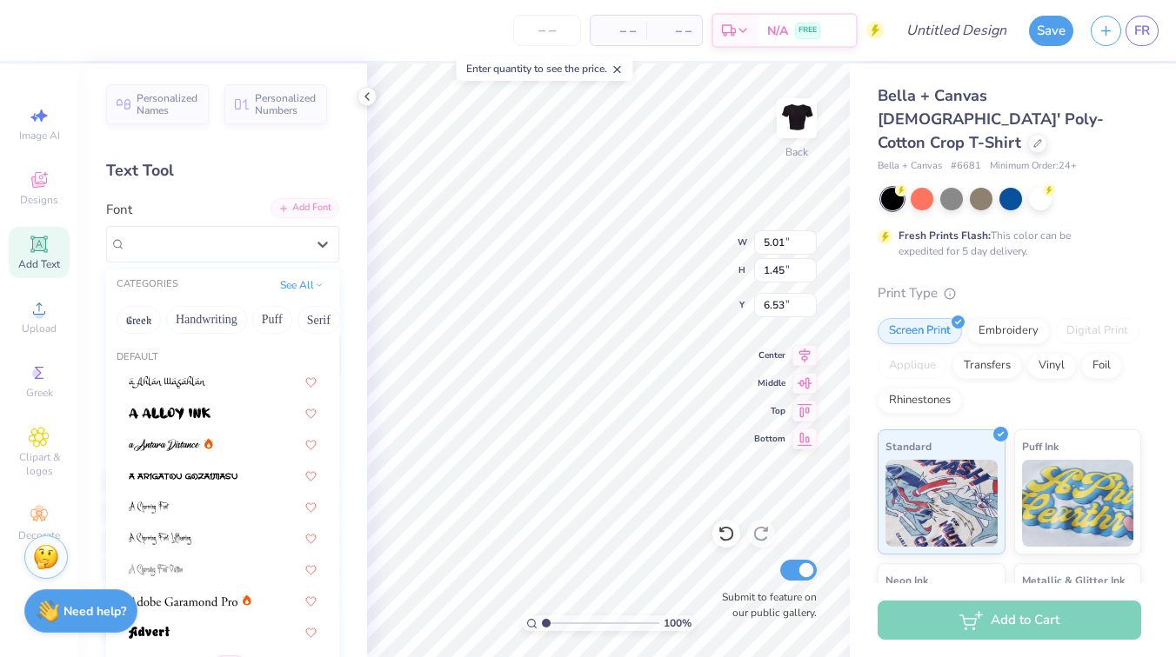
click at [304, 206] on div "Add Font" at bounding box center [304, 208] width 69 height 20
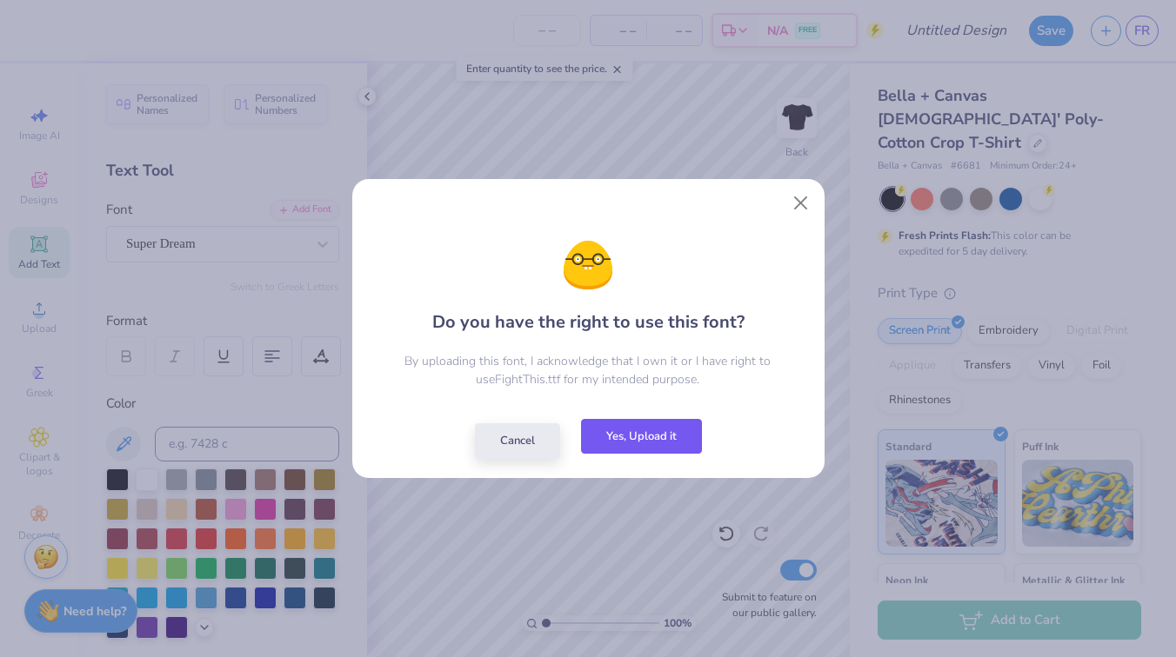
click at [676, 457] on div "Cancel Yes, Upload it" at bounding box center [588, 441] width 227 height 36
click at [623, 434] on button "Yes, Upload it" at bounding box center [641, 437] width 121 height 36
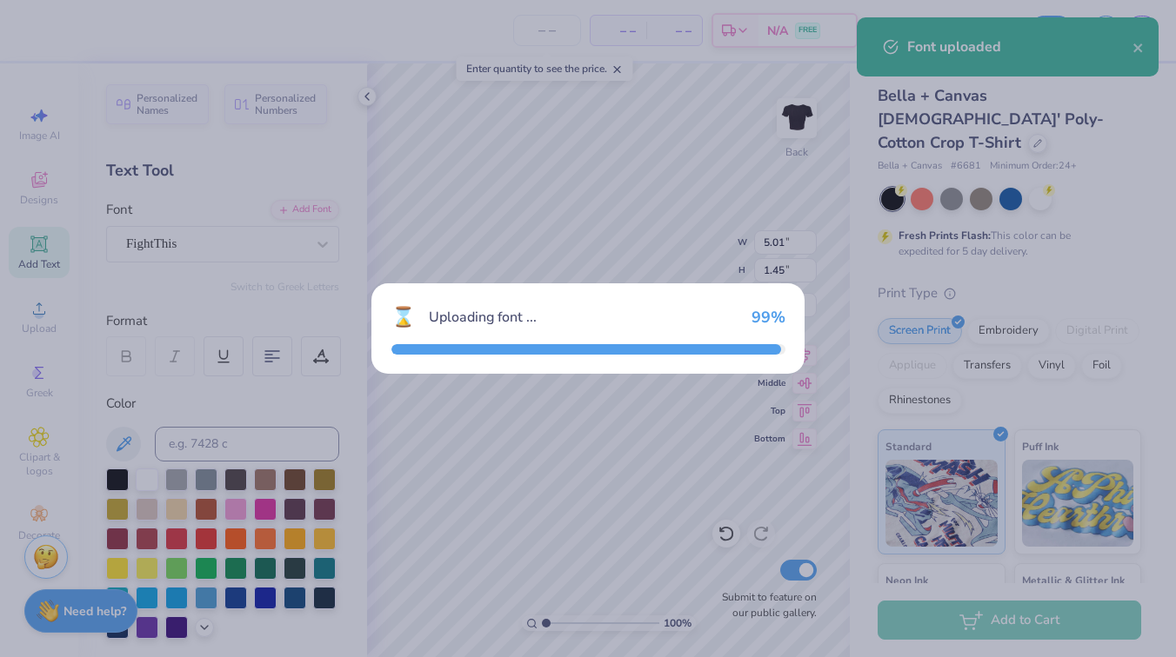
type input "3.04"
type input "1.48"
type input "6.51"
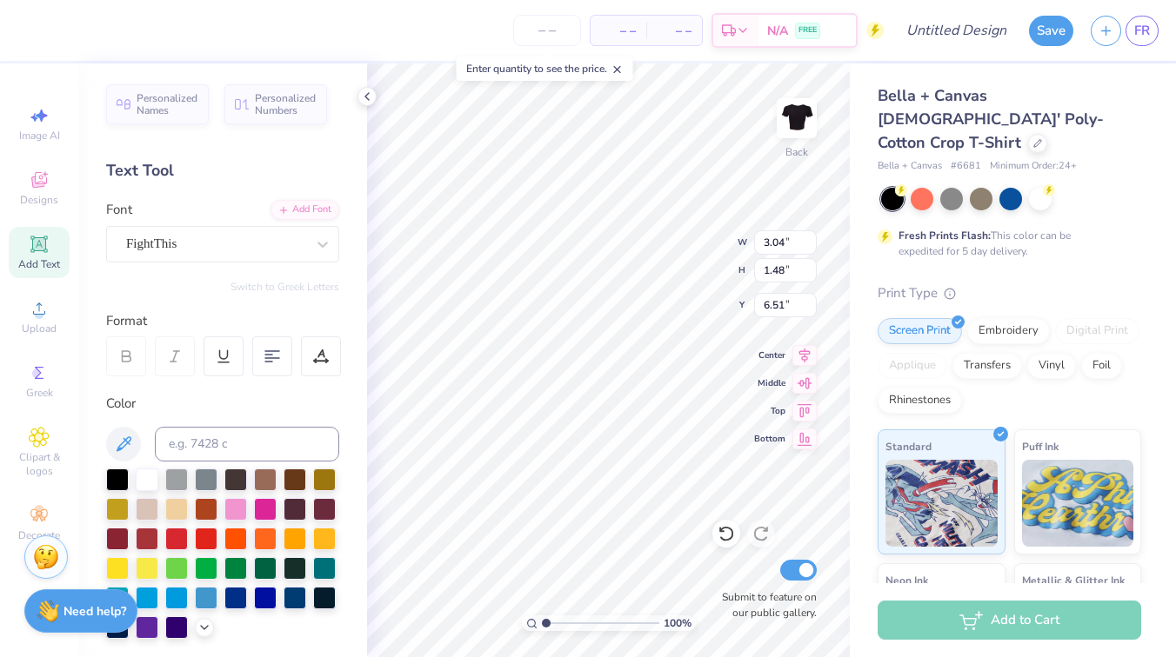
type textarea "Freddi's"
type input "1.47"
click at [50, 249] on div "Add Text" at bounding box center [39, 252] width 61 height 51
type input "5.01"
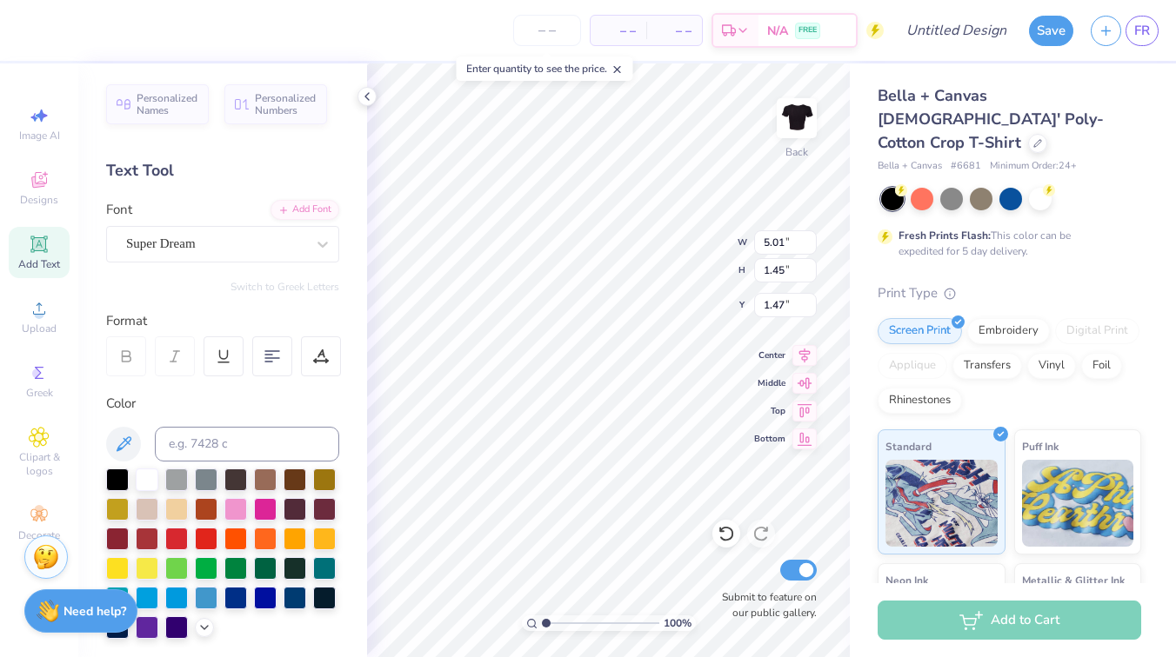
type input "1.45"
type input "6.53"
click at [323, 243] on icon at bounding box center [322, 244] width 17 height 17
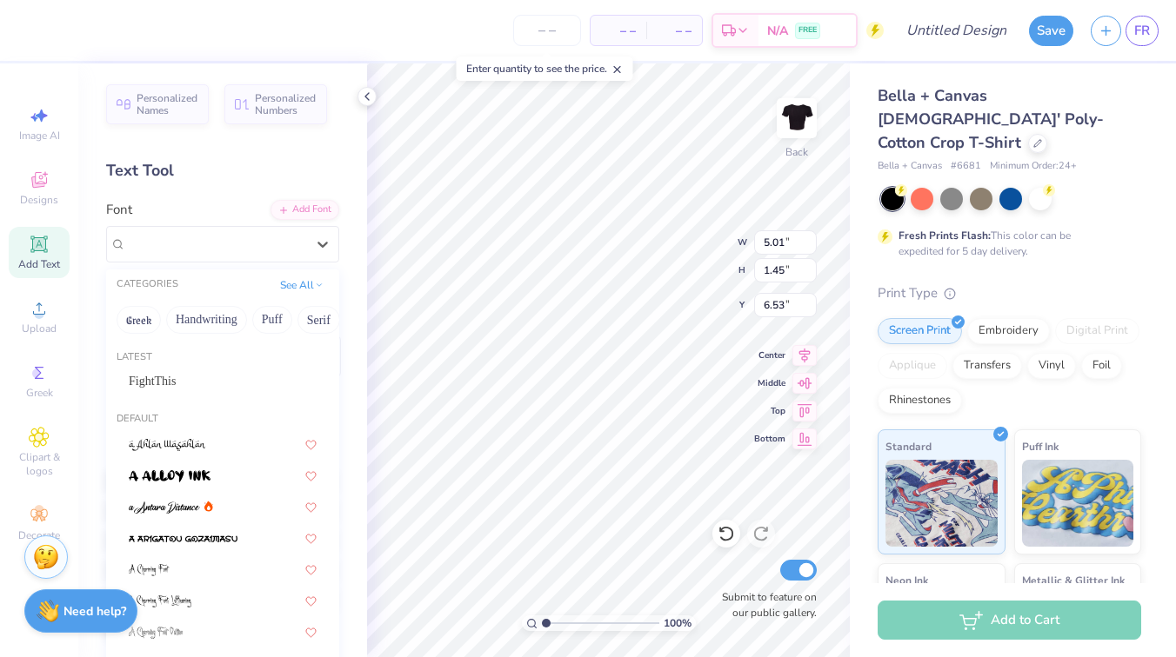
click at [192, 375] on div "FightThis" at bounding box center [223, 381] width 188 height 18
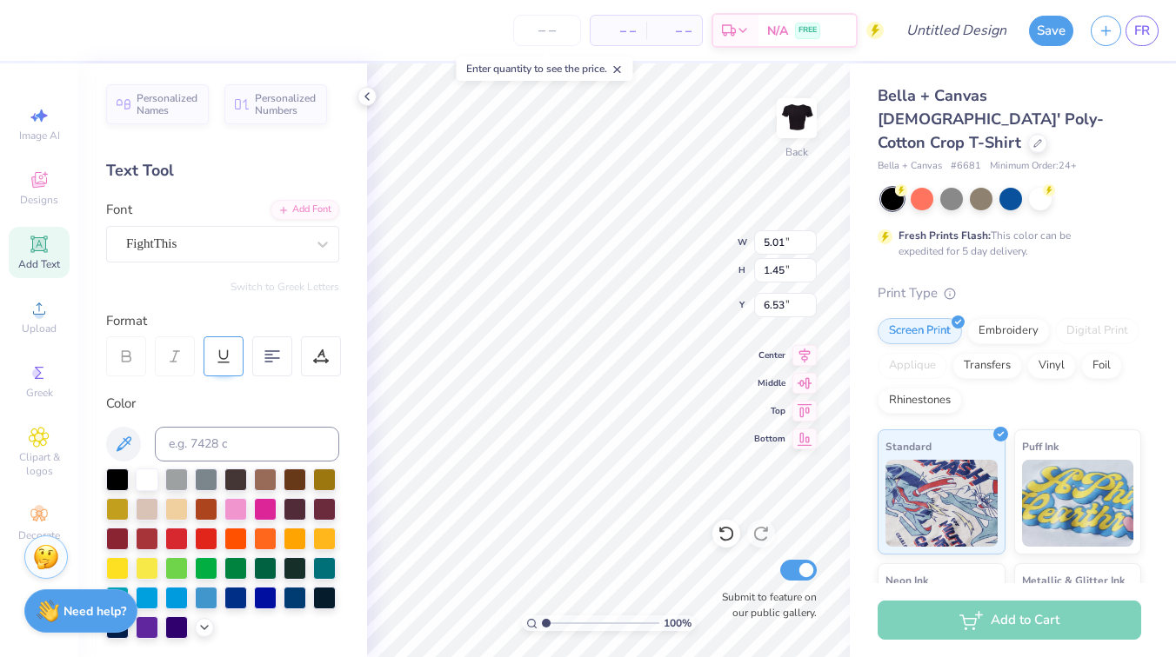
type input "3.04"
type input "1.48"
type input "6.51"
type textarea "fight night"
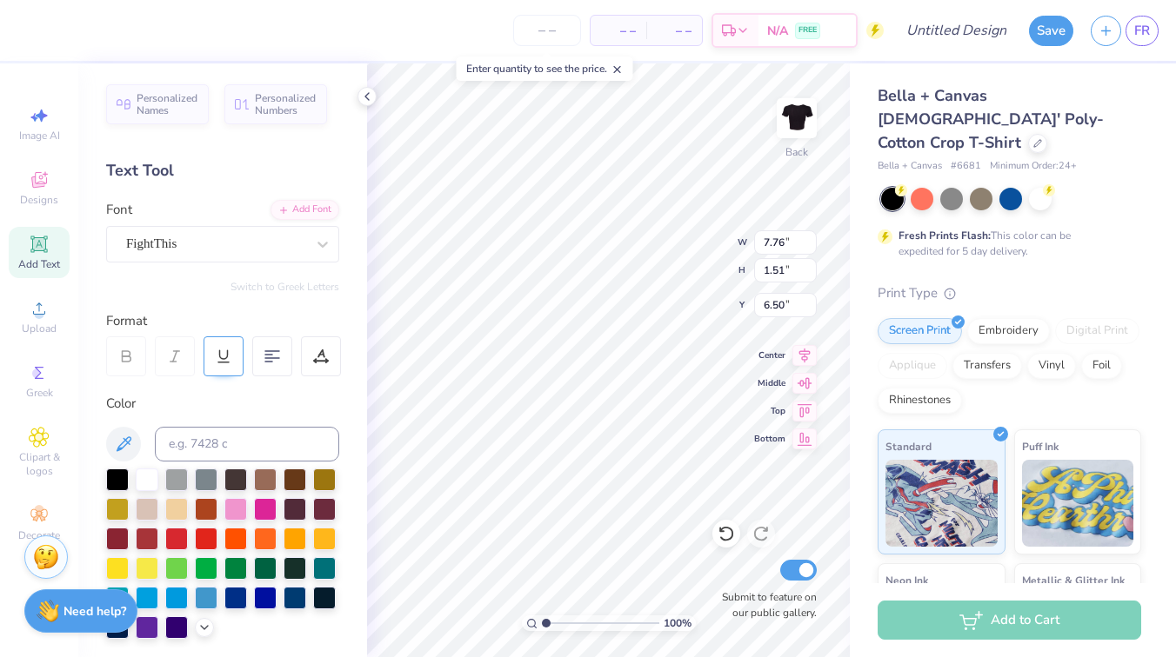
type input "4.24"
click at [589, 272] on div "Hold “Option ⌥” to see the space between elements." at bounding box center [670, 282] width 174 height 40
type input "5.59"
type input "1.53"
type input "3.00"
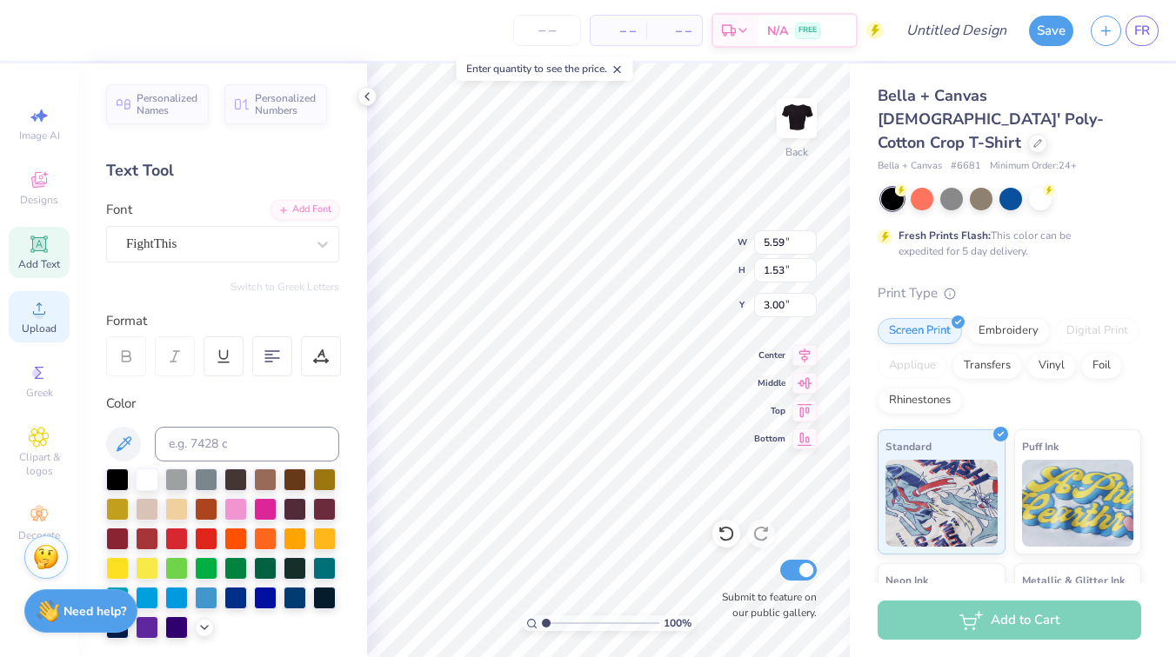
click at [45, 317] on icon at bounding box center [39, 308] width 21 height 21
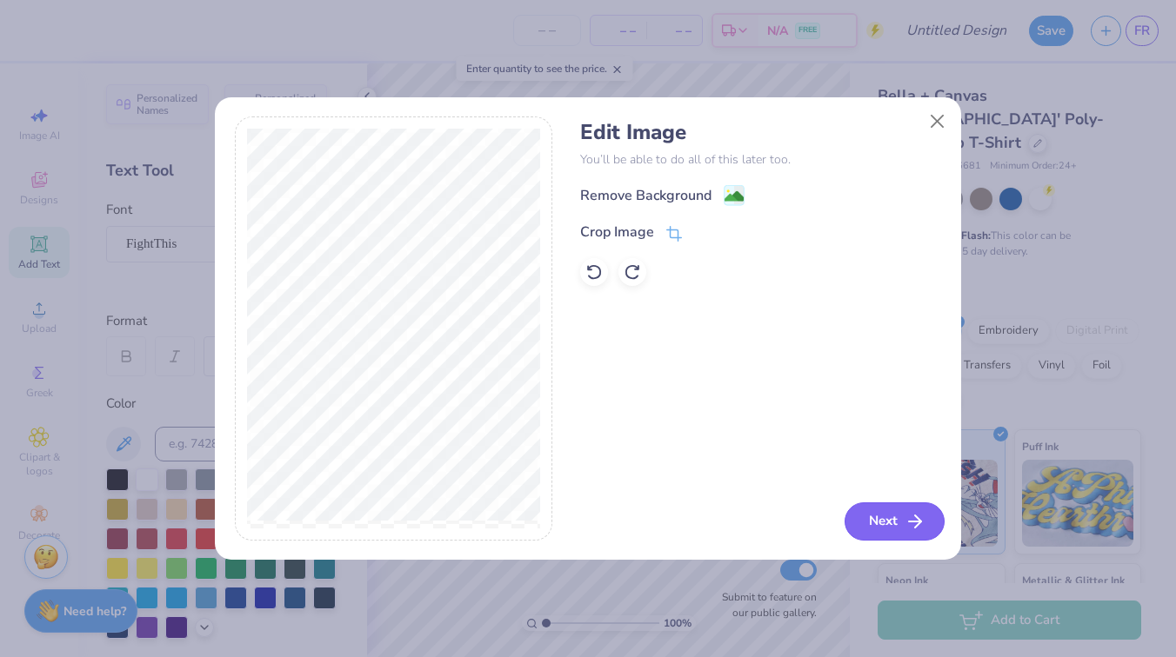
click at [906, 540] on button "Next" at bounding box center [894, 522] width 100 height 38
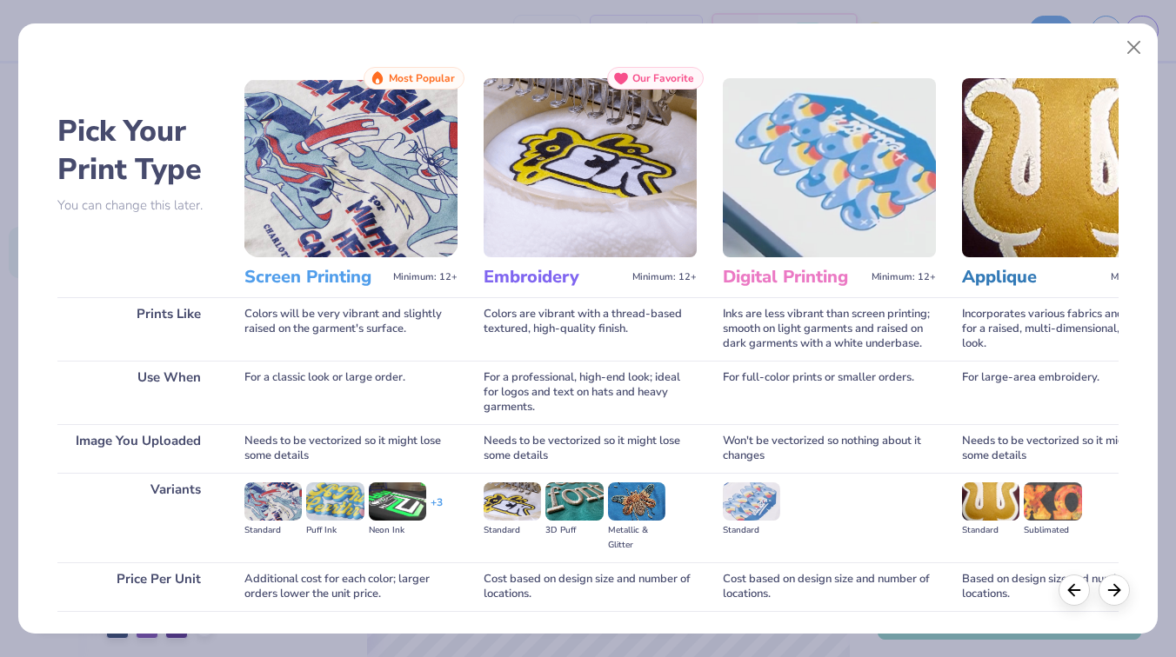
scroll to position [123, 0]
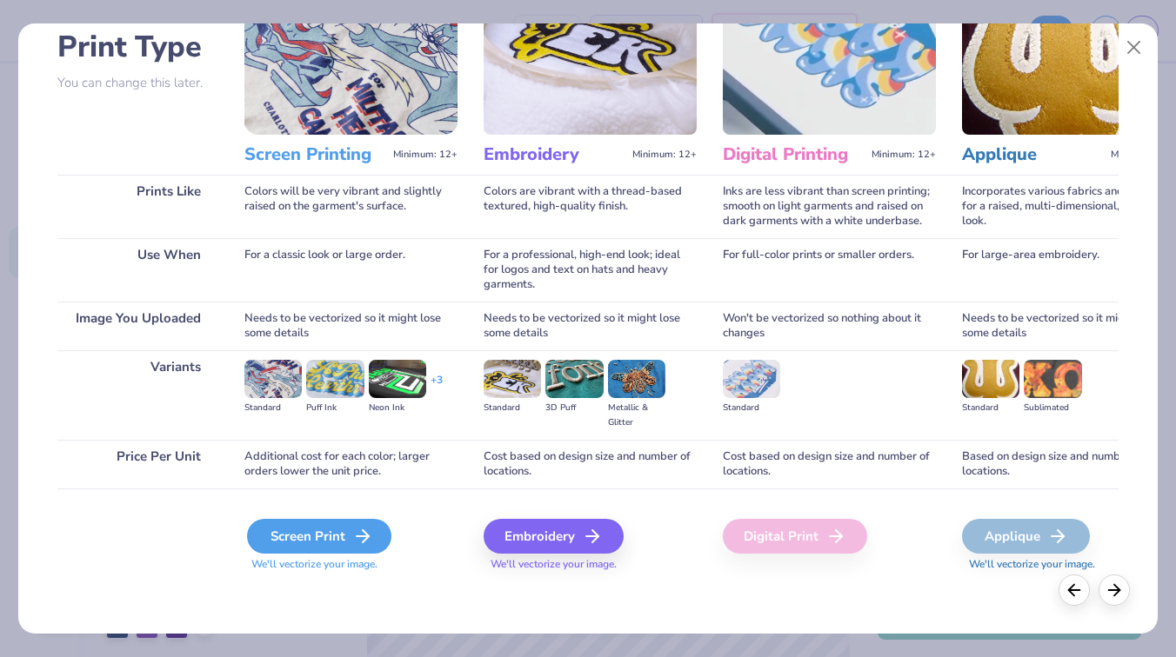
click at [321, 537] on div "Screen Print" at bounding box center [319, 536] width 144 height 35
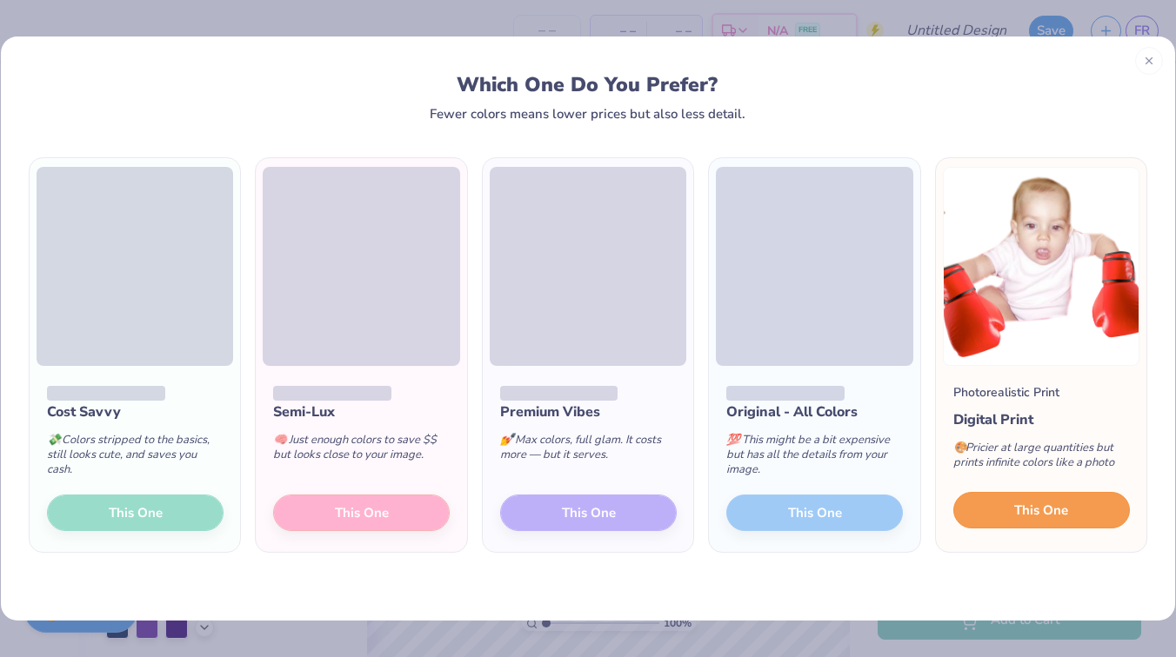
click at [1056, 506] on span "This One" at bounding box center [1041, 511] width 54 height 20
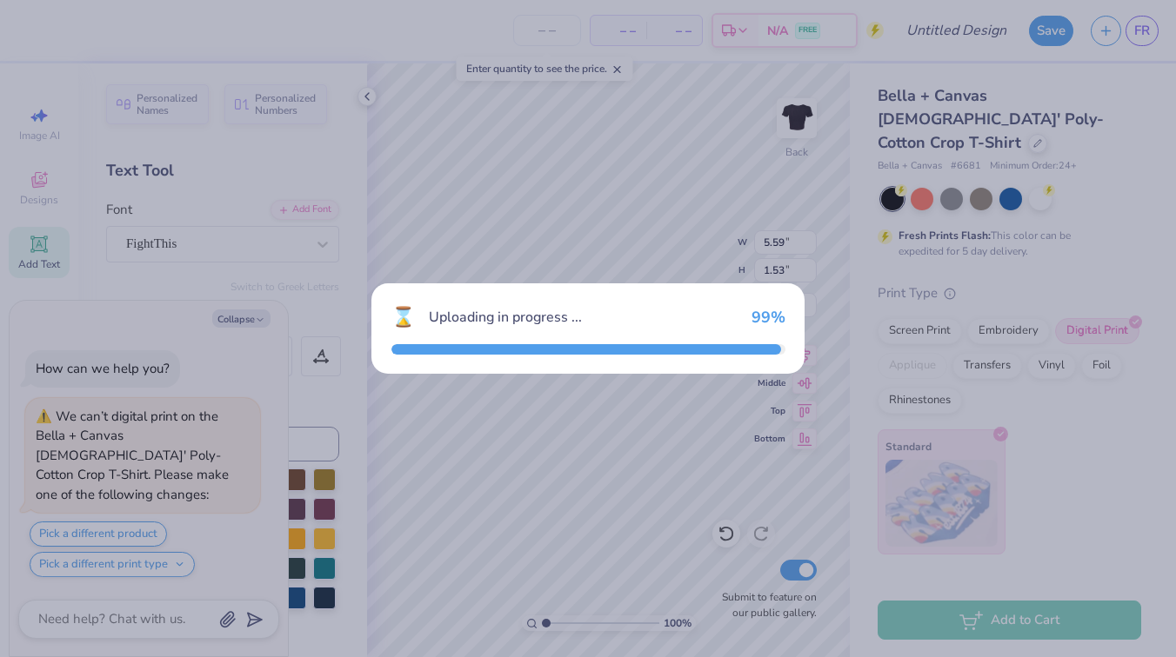
type textarea "x"
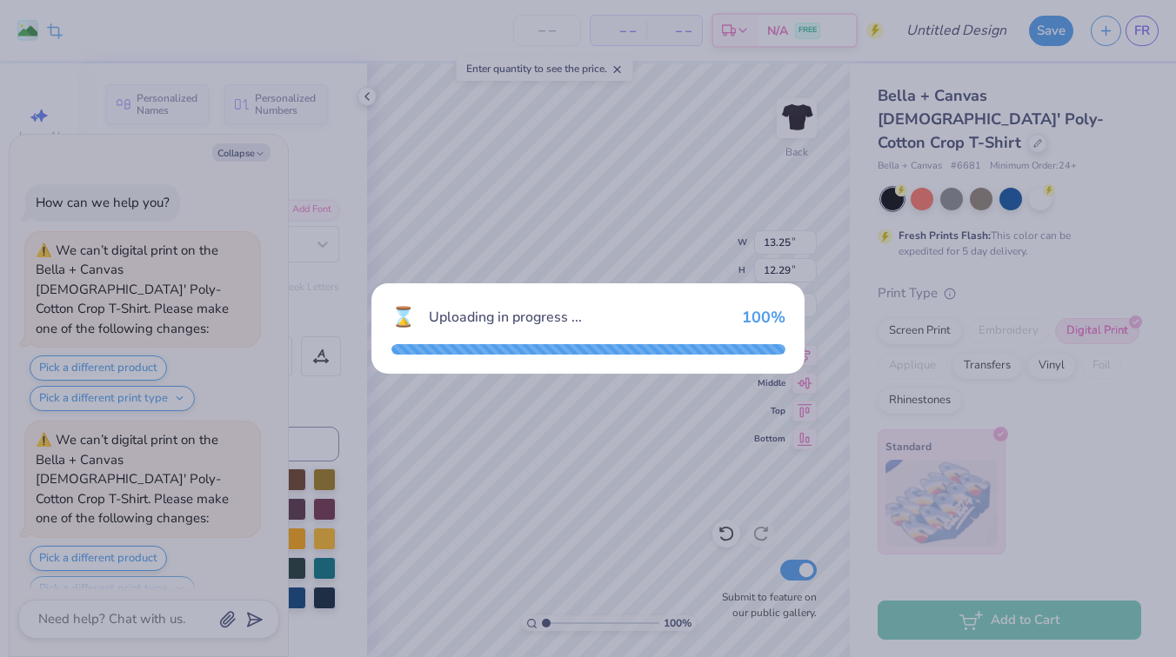
type input "13.25"
type input "12.29"
type input "1.10"
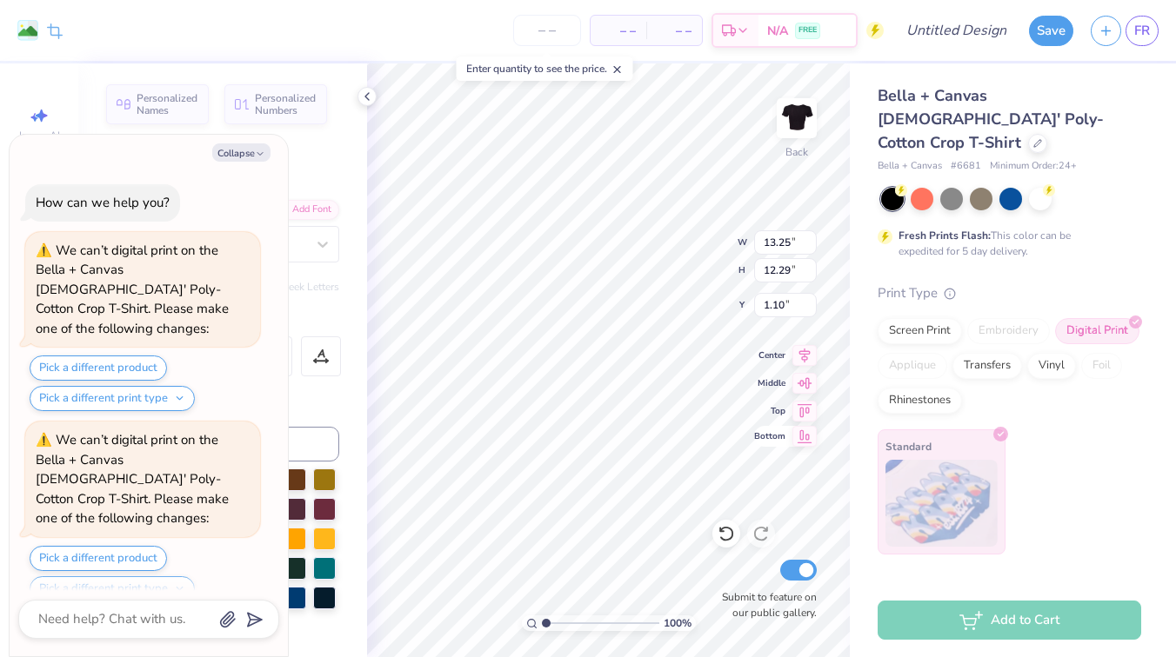
type textarea "x"
type input "8.97"
type input "8.32"
type input "5.08"
type textarea "x"
